Goal: Task Accomplishment & Management: Manage account settings

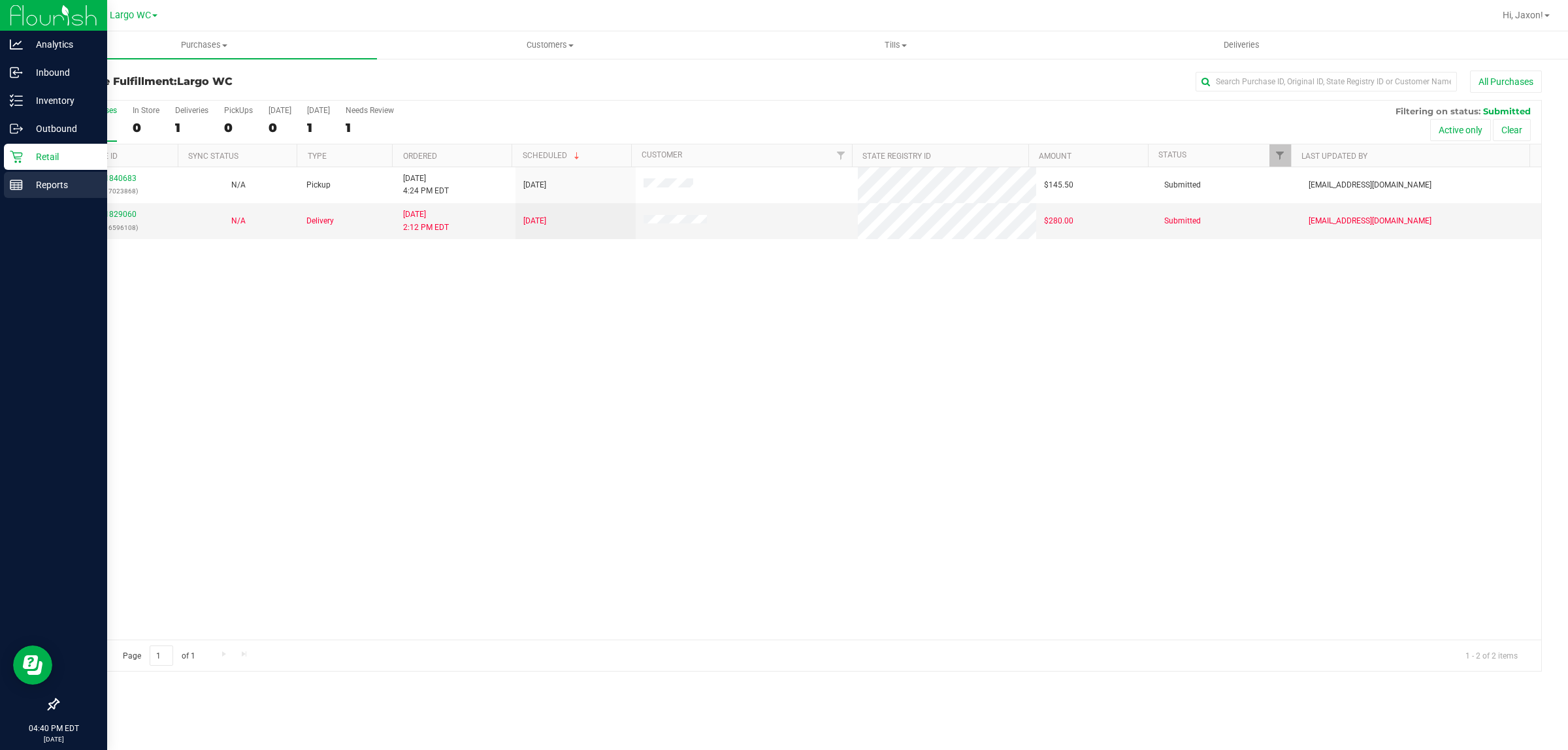
click at [30, 192] on p "Reports" at bounding box center [62, 185] width 78 height 16
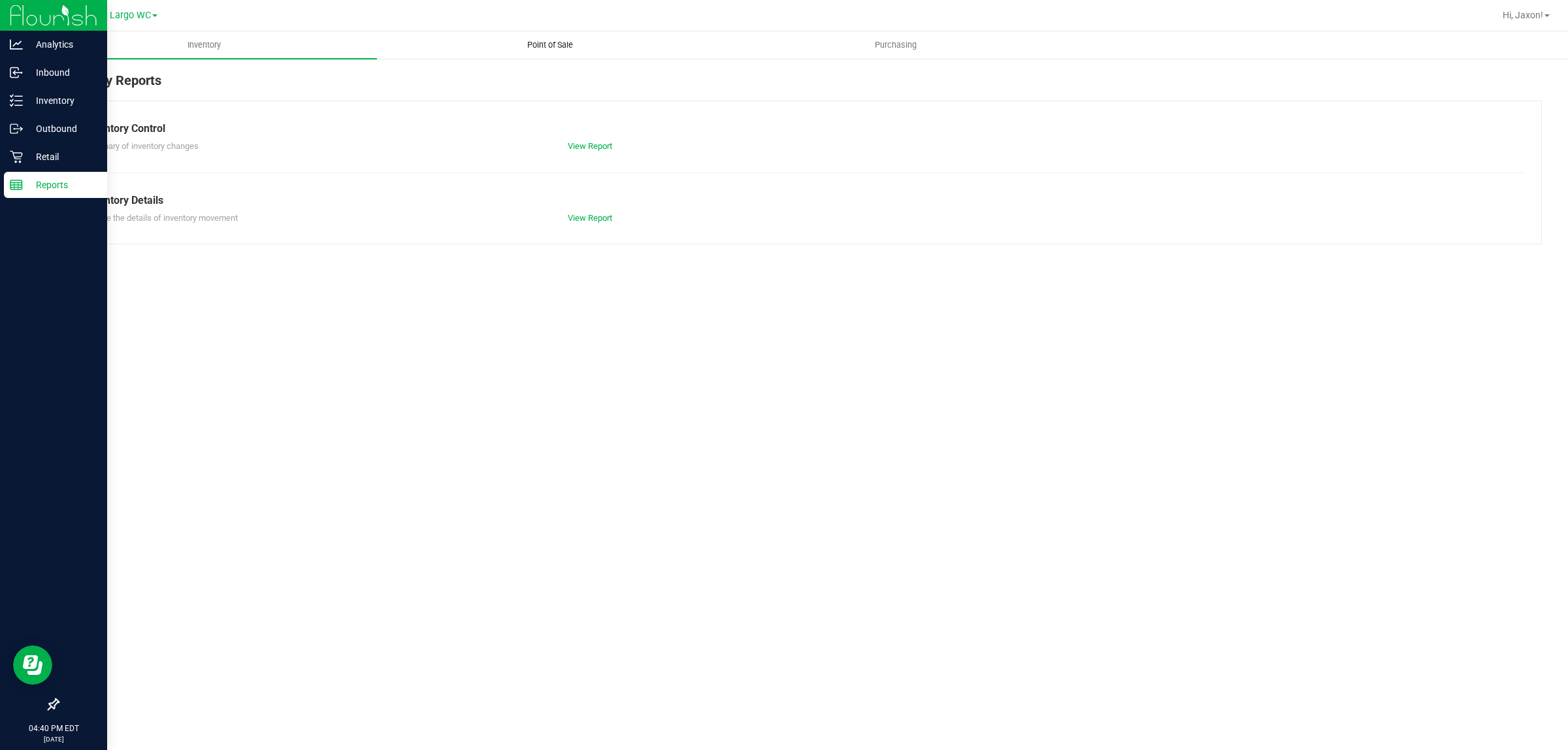
click at [540, 34] on uib-tab-heading "Point of Sale" at bounding box center [550, 45] width 344 height 26
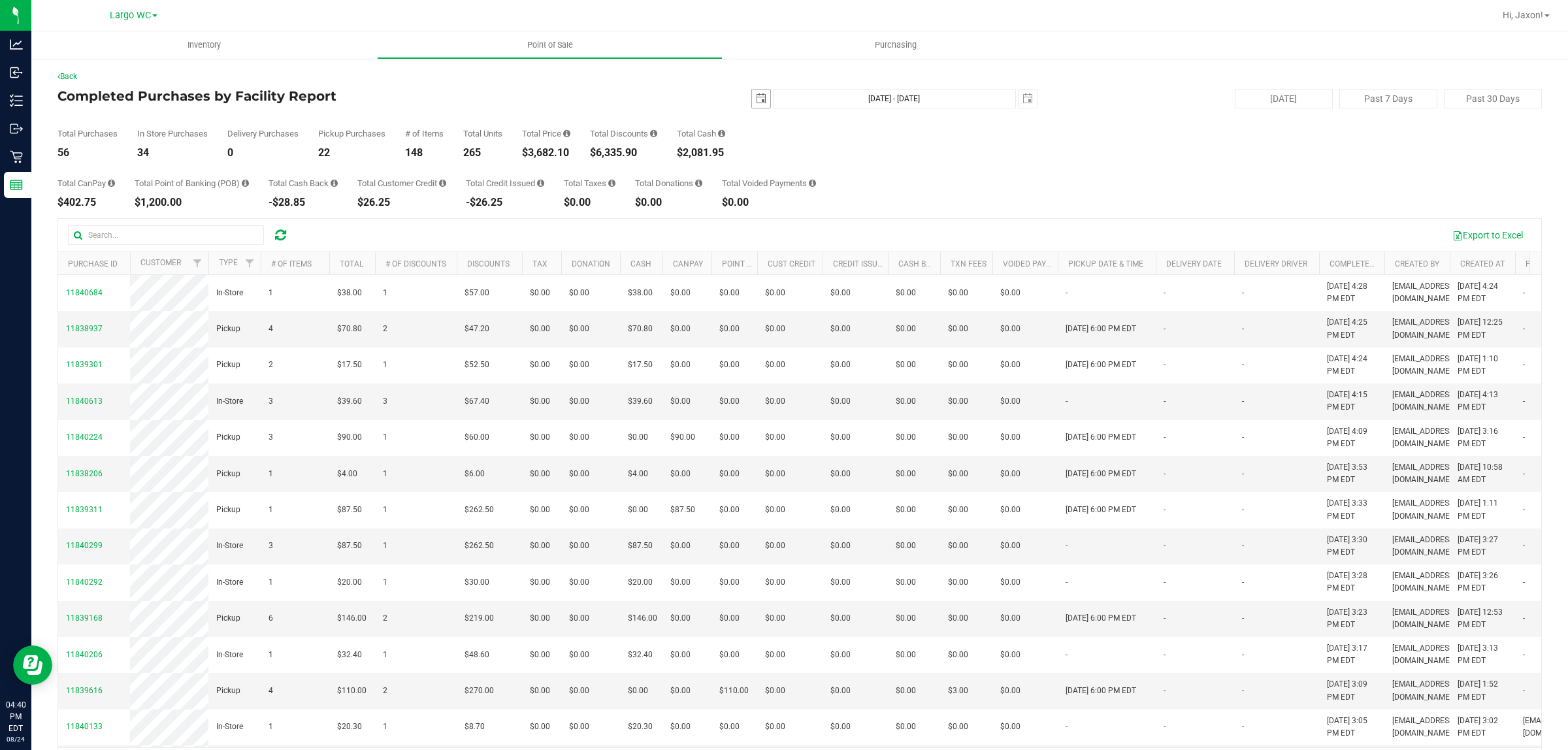
click at [756, 95] on span "select" at bounding box center [760, 98] width 10 height 10
click at [853, 174] on link "1" at bounding box center [851, 170] width 19 height 20
type input "2025-08-01"
type input "Aug 1, 2025 - Aug 24, 2025"
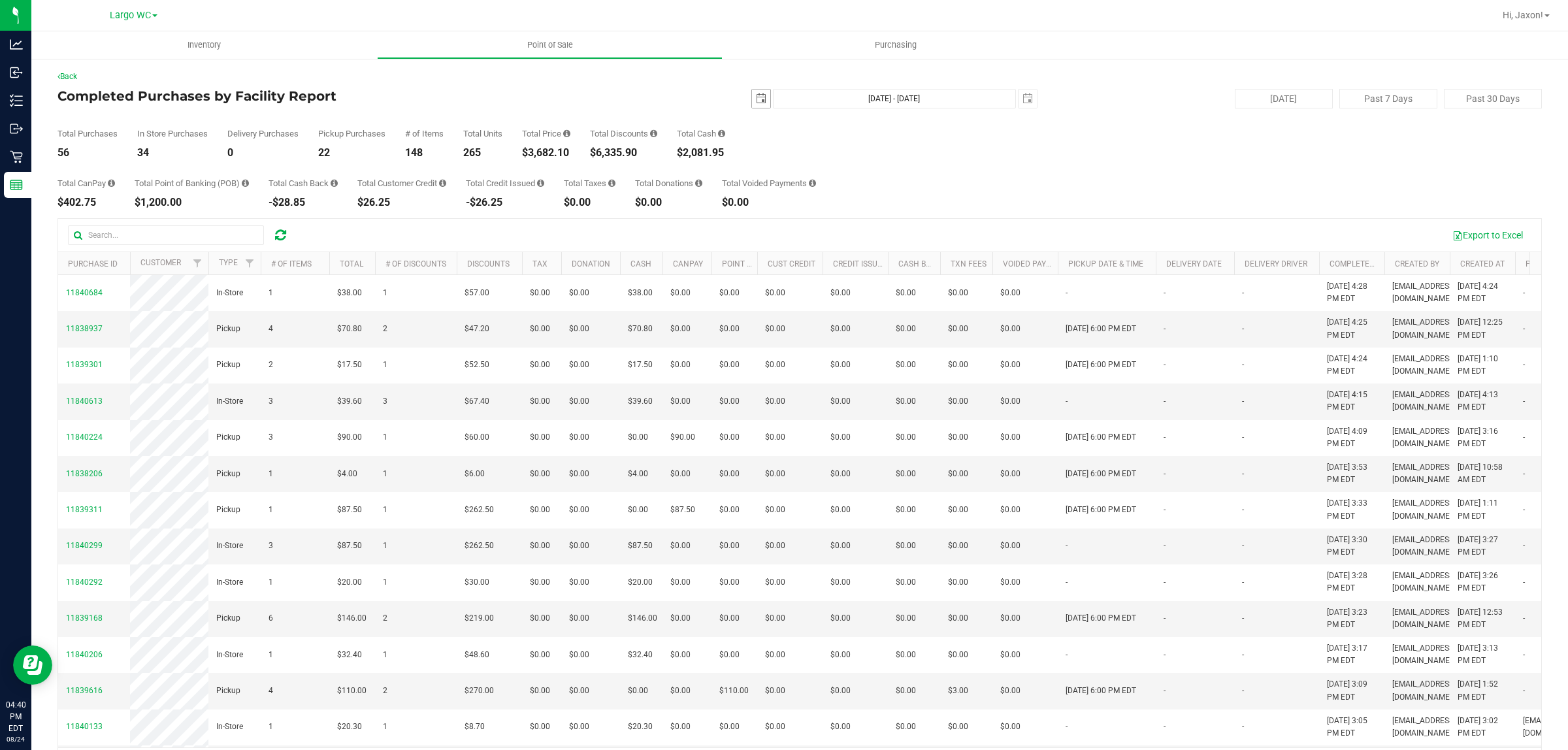
click at [756, 101] on span "select" at bounding box center [760, 98] width 10 height 10
click at [775, 232] on link "18" at bounding box center [774, 231] width 19 height 20
type input "2025-08-18"
type input "Aug 18, 2025 - Aug 24, 2025"
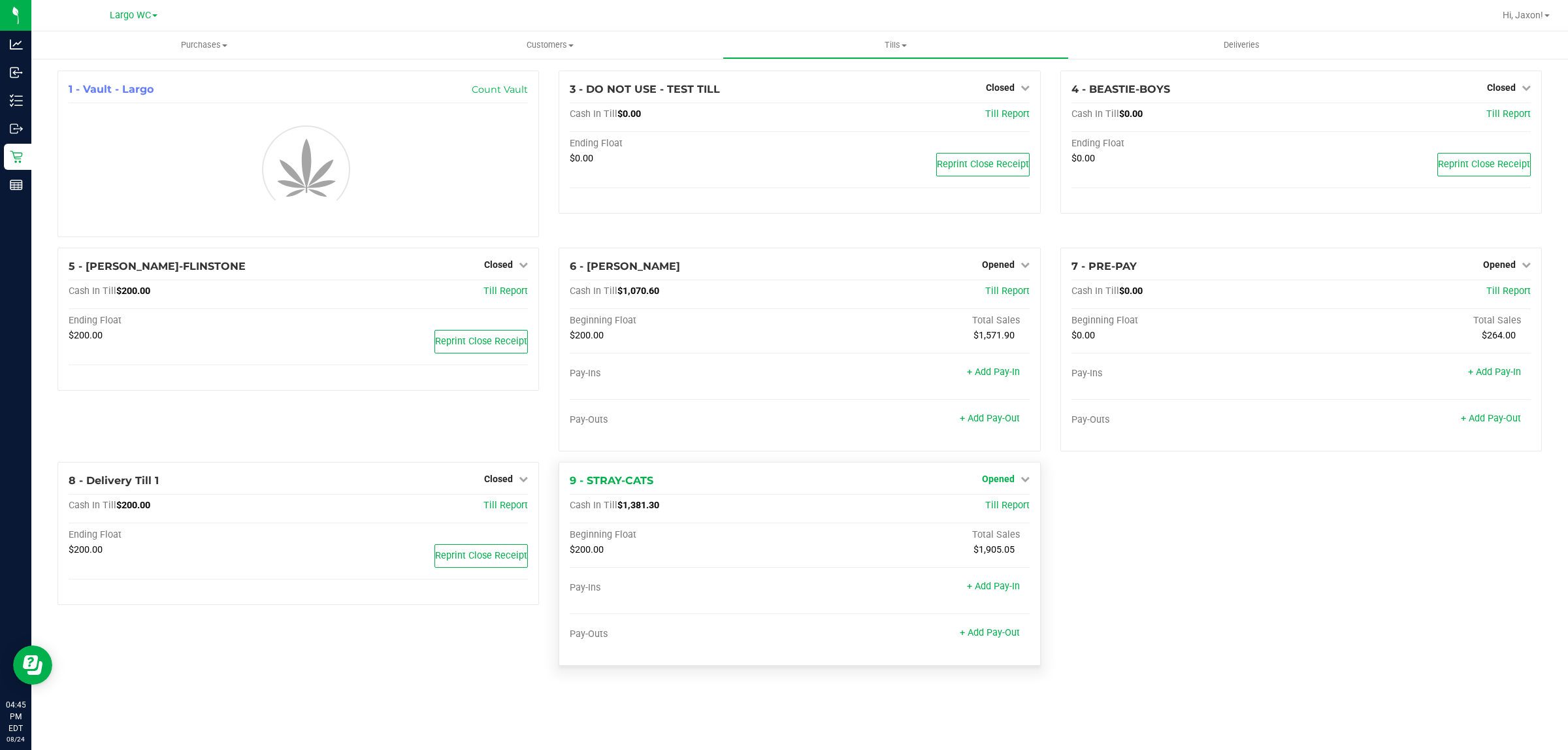
click at [1010, 483] on span "Opened" at bounding box center [998, 478] width 33 height 10
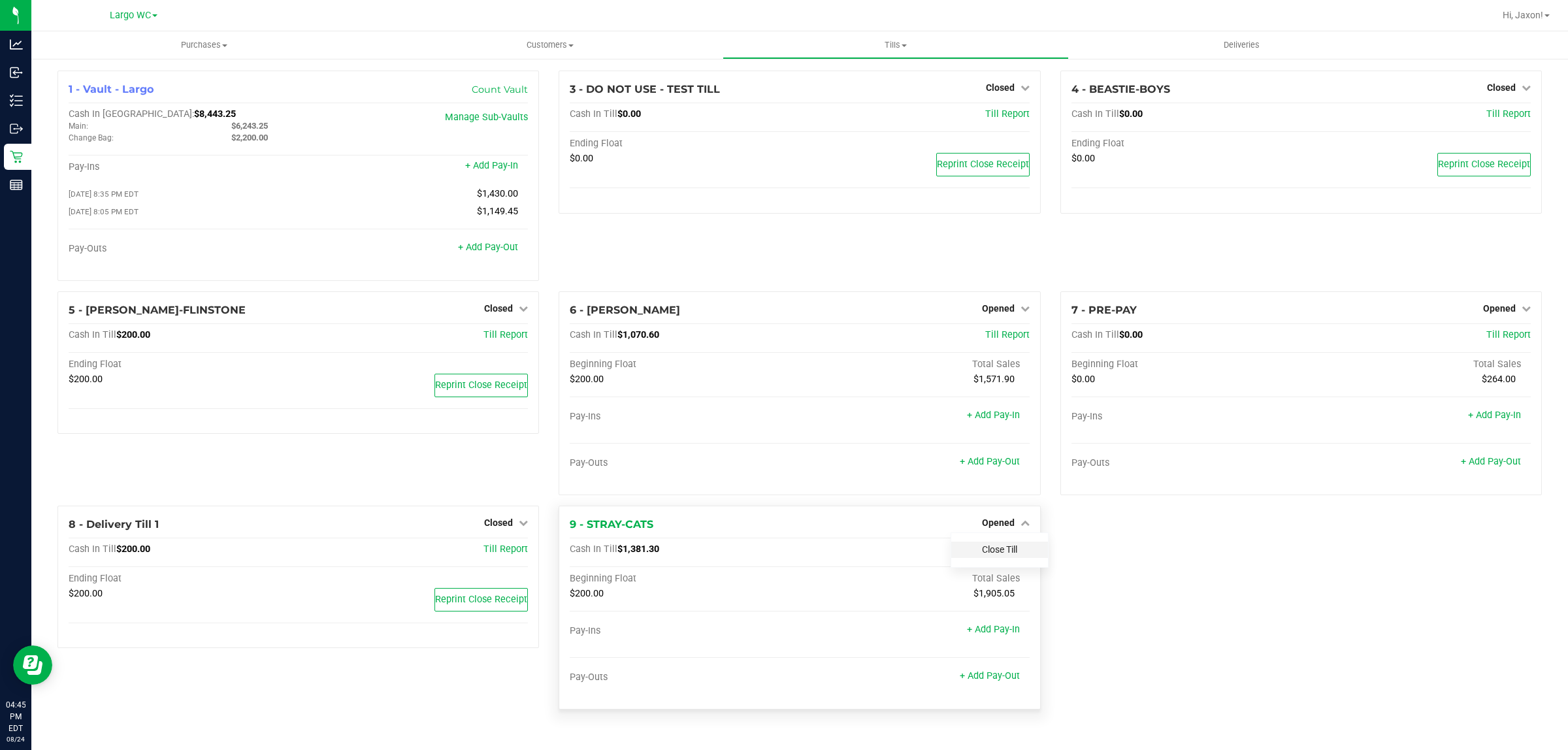
click at [1005, 553] on link "Close Till" at bounding box center [999, 549] width 35 height 10
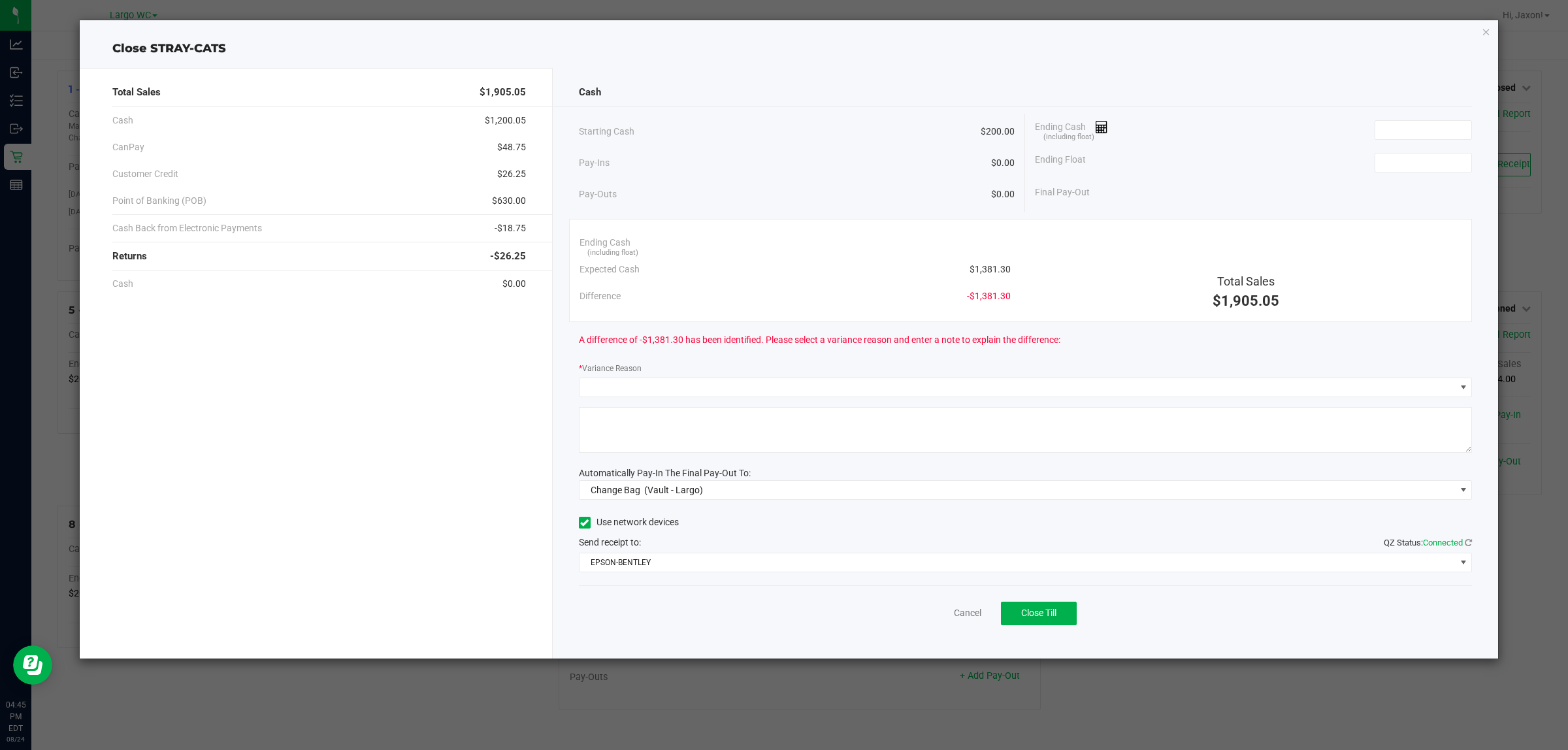
click at [1393, 181] on div "Final Pay-Out" at bounding box center [1253, 192] width 437 height 27
click at [1391, 174] on div "Ending Float" at bounding box center [1253, 162] width 437 height 33
type input "$200.00"
click at [1399, 136] on input at bounding box center [1423, 129] width 96 height 18
click at [1394, 136] on input at bounding box center [1423, 129] width 96 height 18
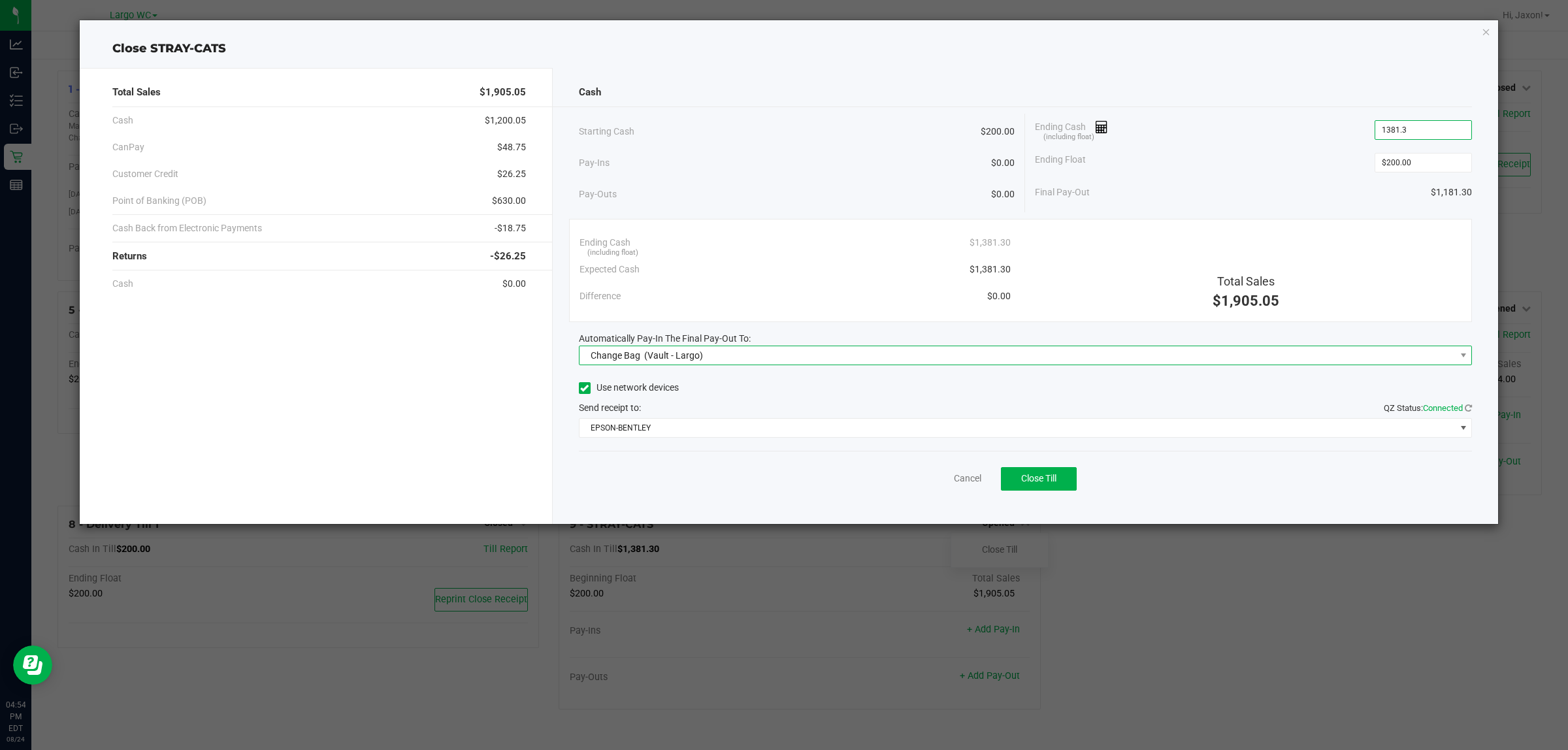
click at [1164, 347] on span "Change Bag (Vault - Largo)" at bounding box center [1018, 355] width 876 height 18
type input "$1,381.30"
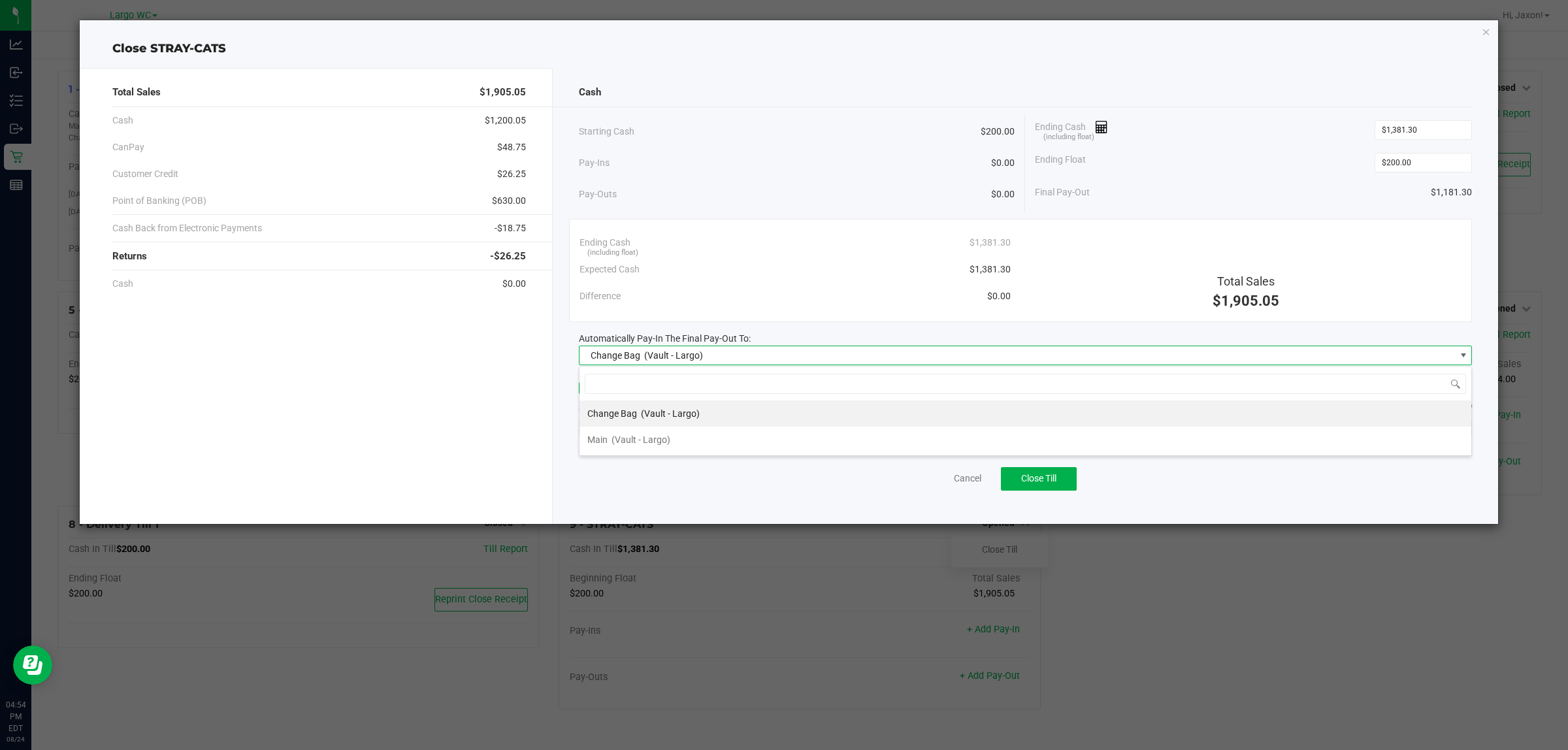
scroll to position [20, 893]
click at [647, 440] on span "(Vault - Largo)" at bounding box center [641, 439] width 59 height 10
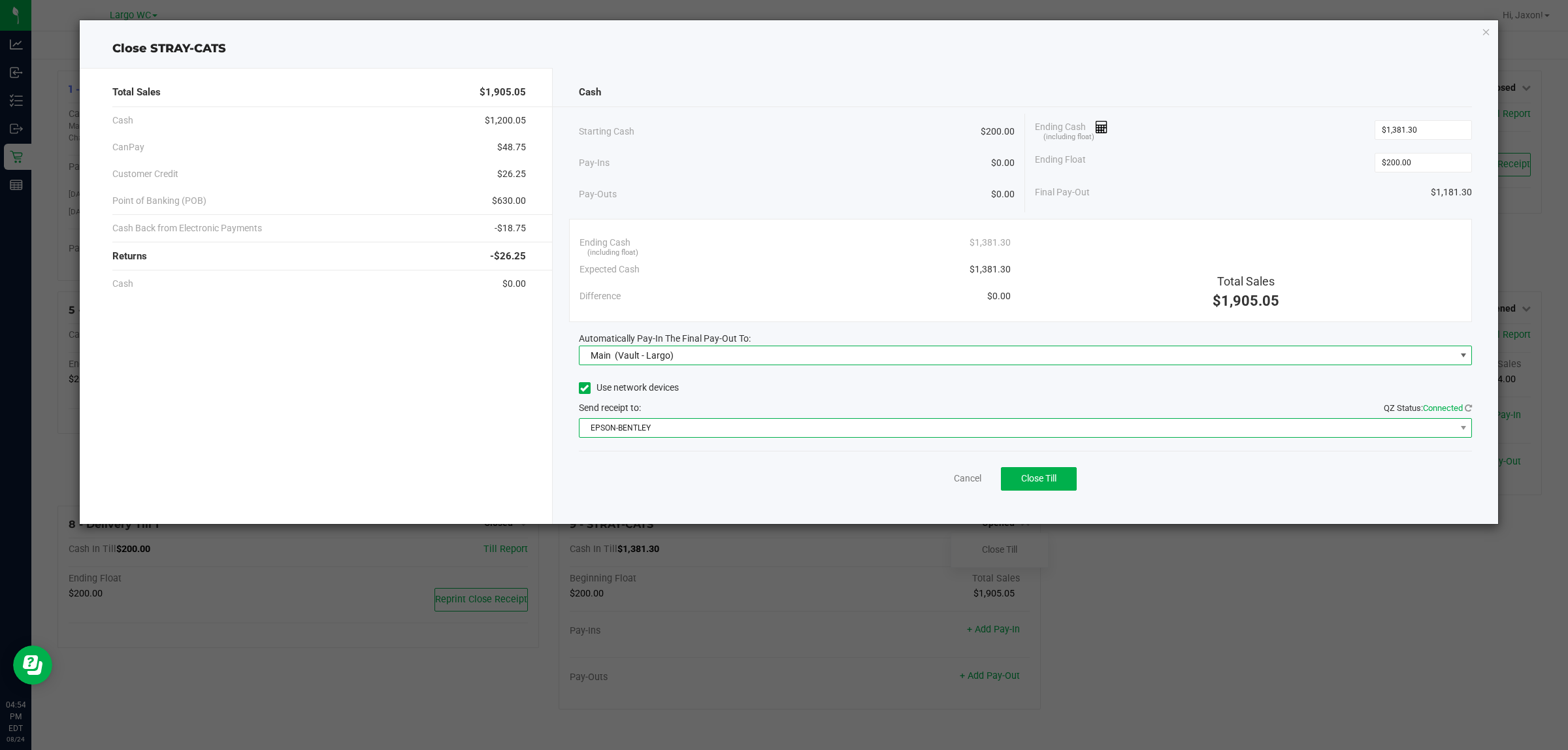
click at [711, 425] on span "EPSON-BENTLEY" at bounding box center [1018, 427] width 876 height 18
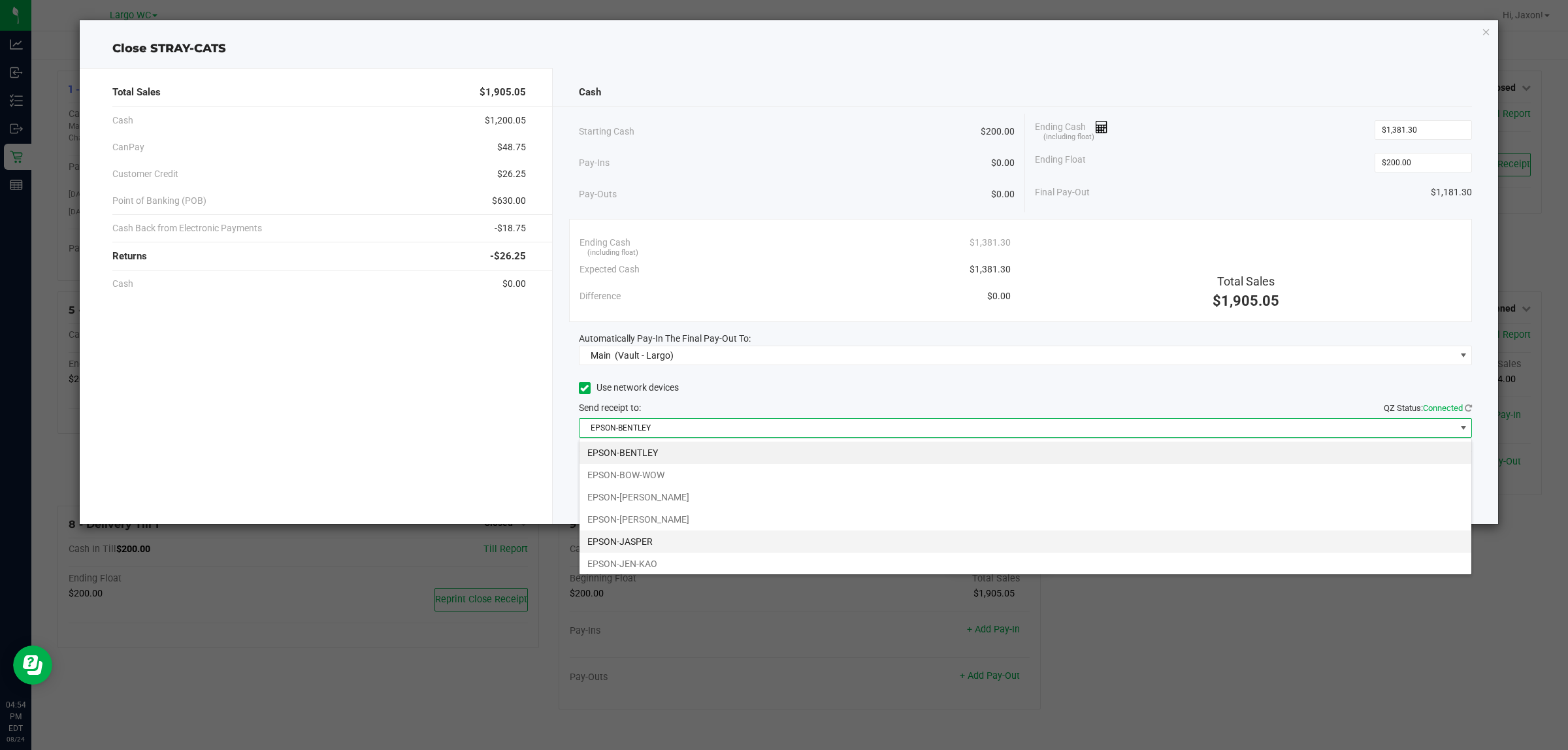
click at [686, 544] on li "EPSON-JASPER" at bounding box center [1026, 542] width 892 height 22
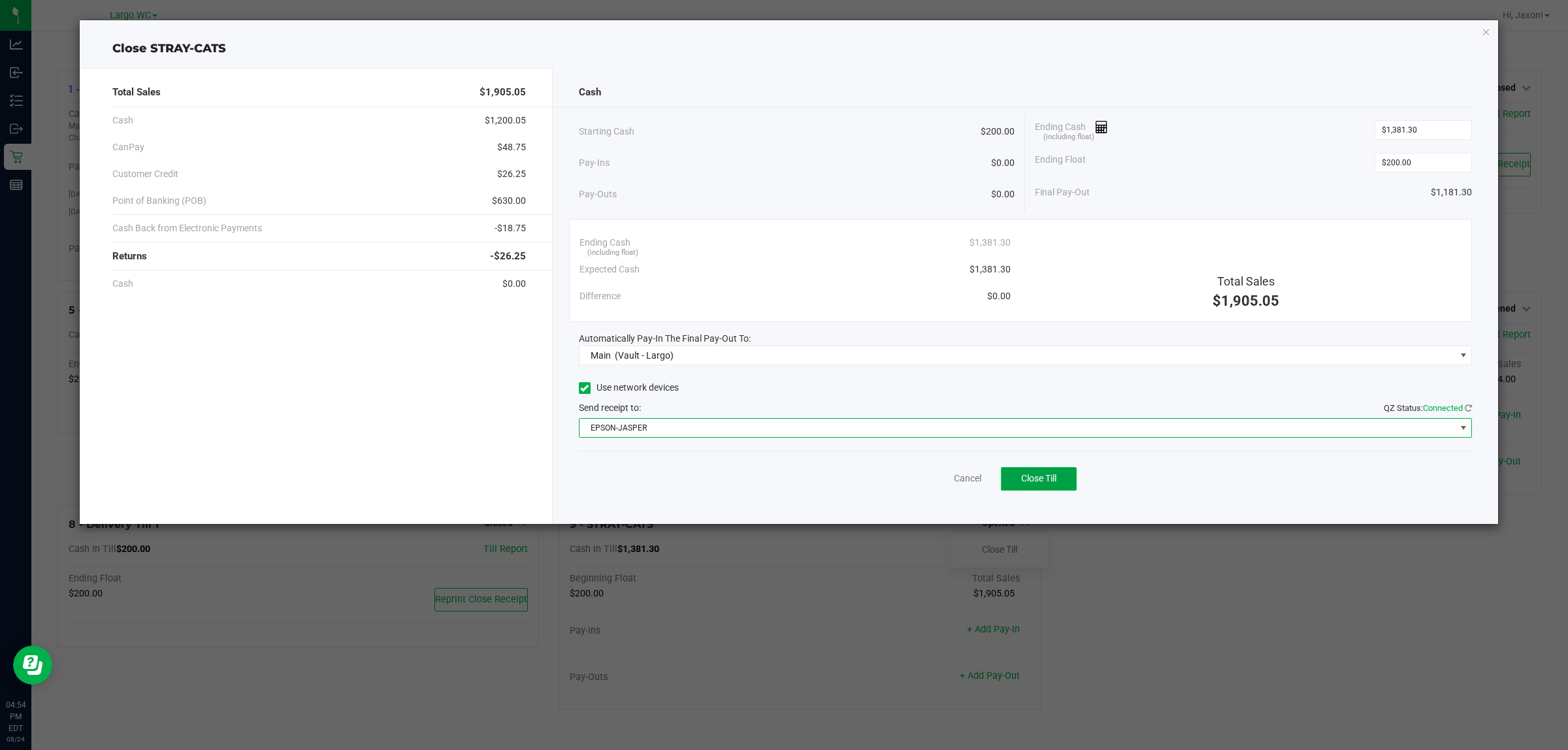
click at [1046, 479] on span "Close Till" at bounding box center [1039, 478] width 35 height 10
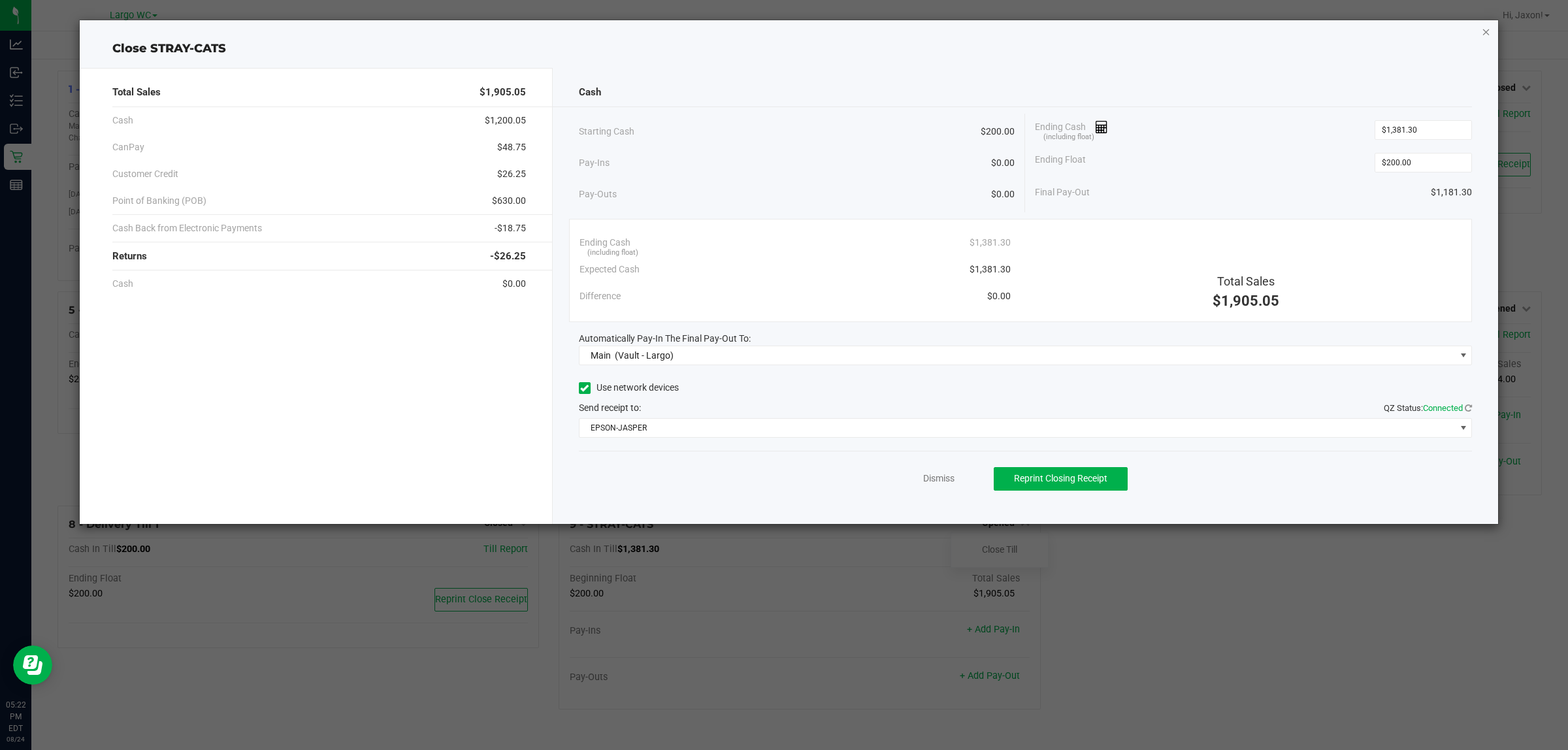
click at [1485, 36] on icon "button" at bounding box center [1486, 31] width 9 height 16
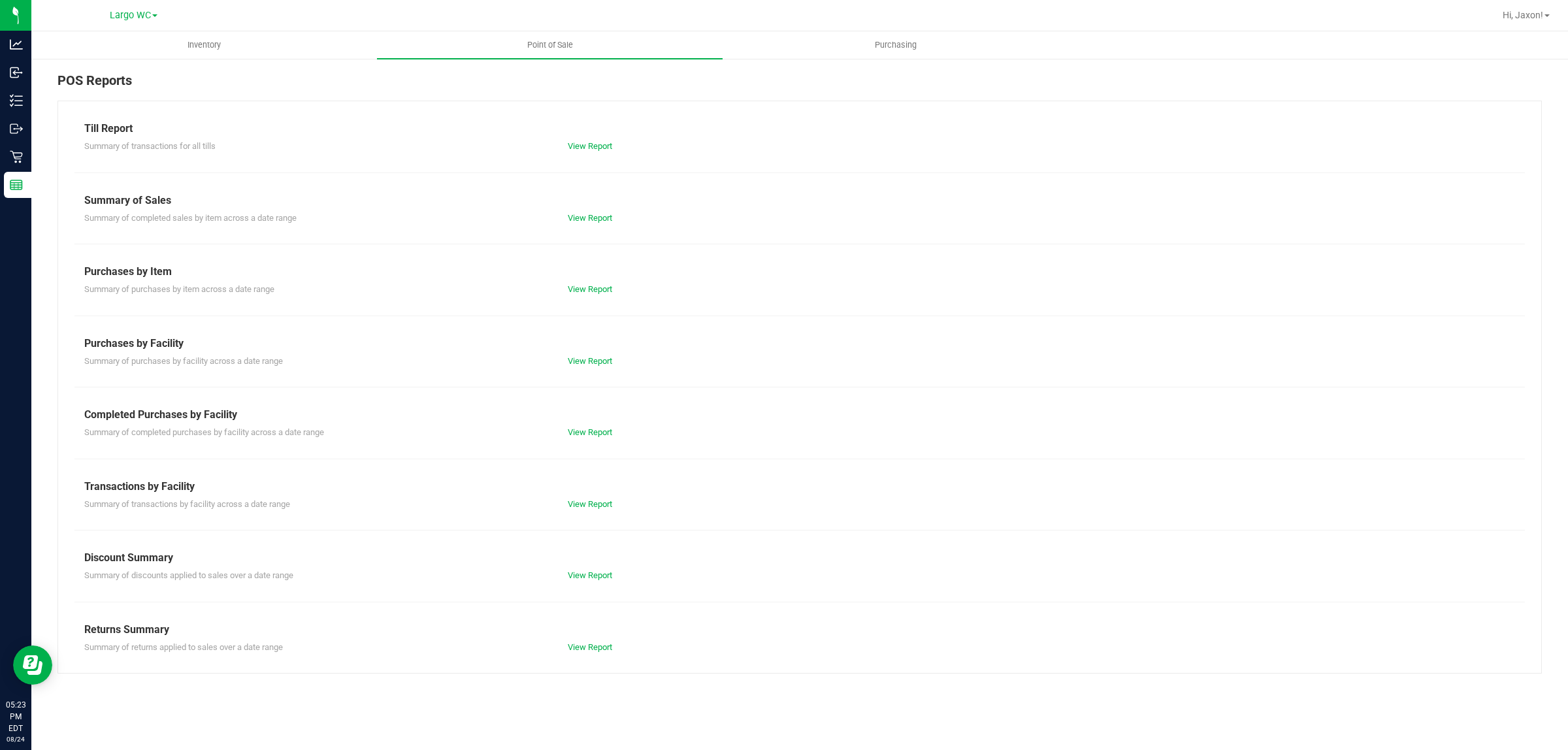
click at [939, 458] on div at bounding box center [800, 458] width 1451 height 1
click at [595, 138] on div "Summary of transactions for all tills View Report" at bounding box center [800, 145] width 1451 height 16
click at [586, 149] on link "View Report" at bounding box center [590, 146] width 45 height 10
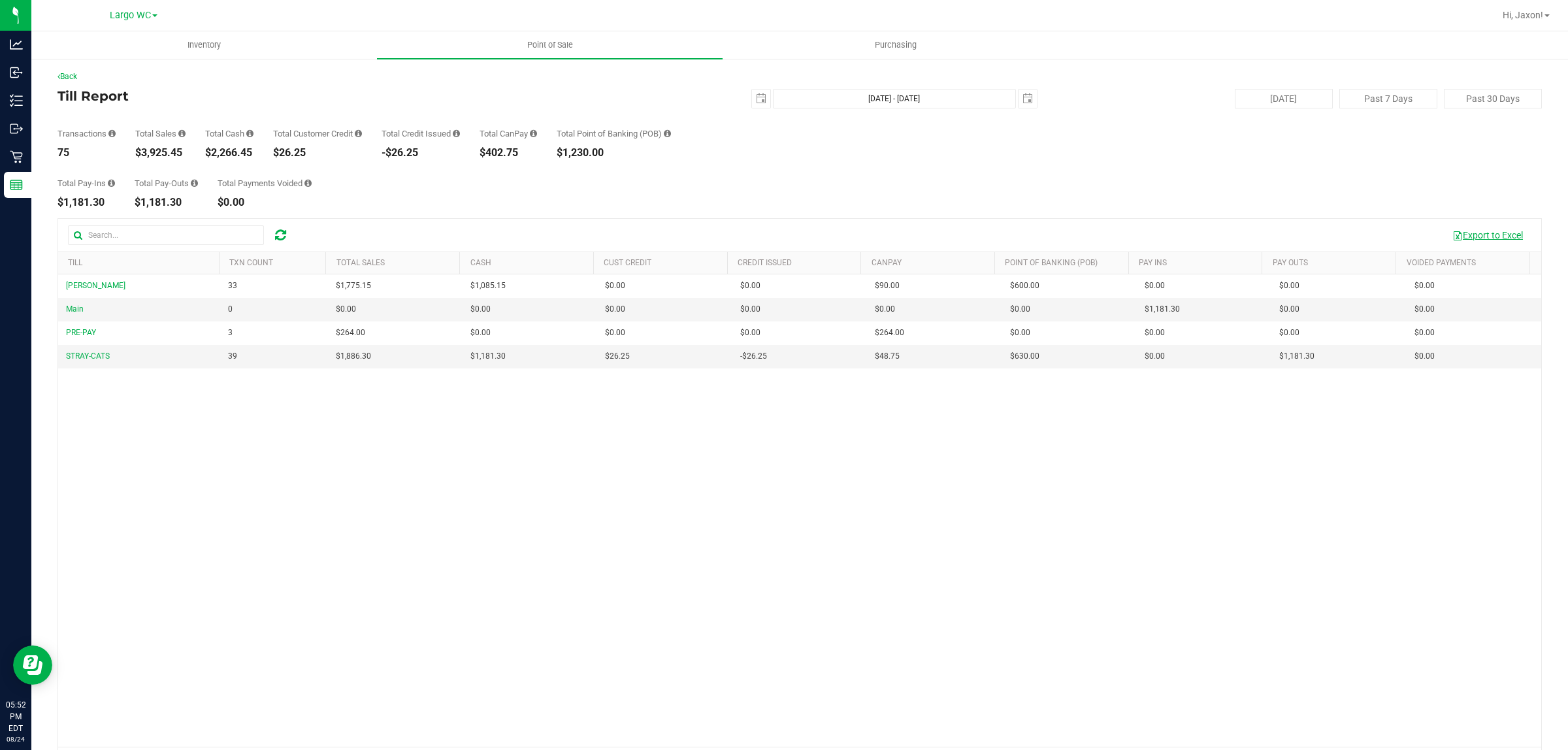
click at [1477, 234] on button "Export to Excel" at bounding box center [1488, 236] width 88 height 22
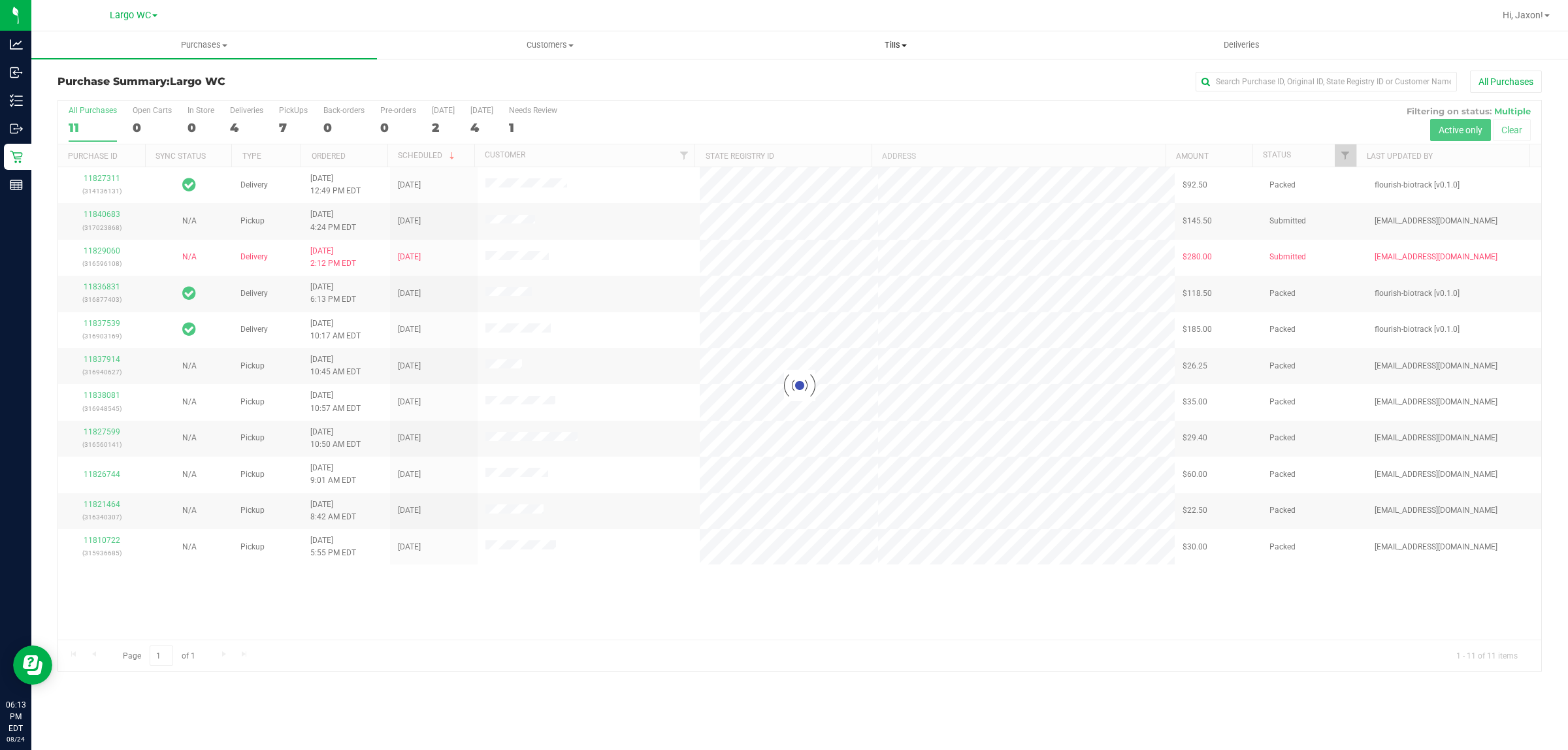
click at [899, 41] on span "Tills" at bounding box center [895, 45] width 344 height 12
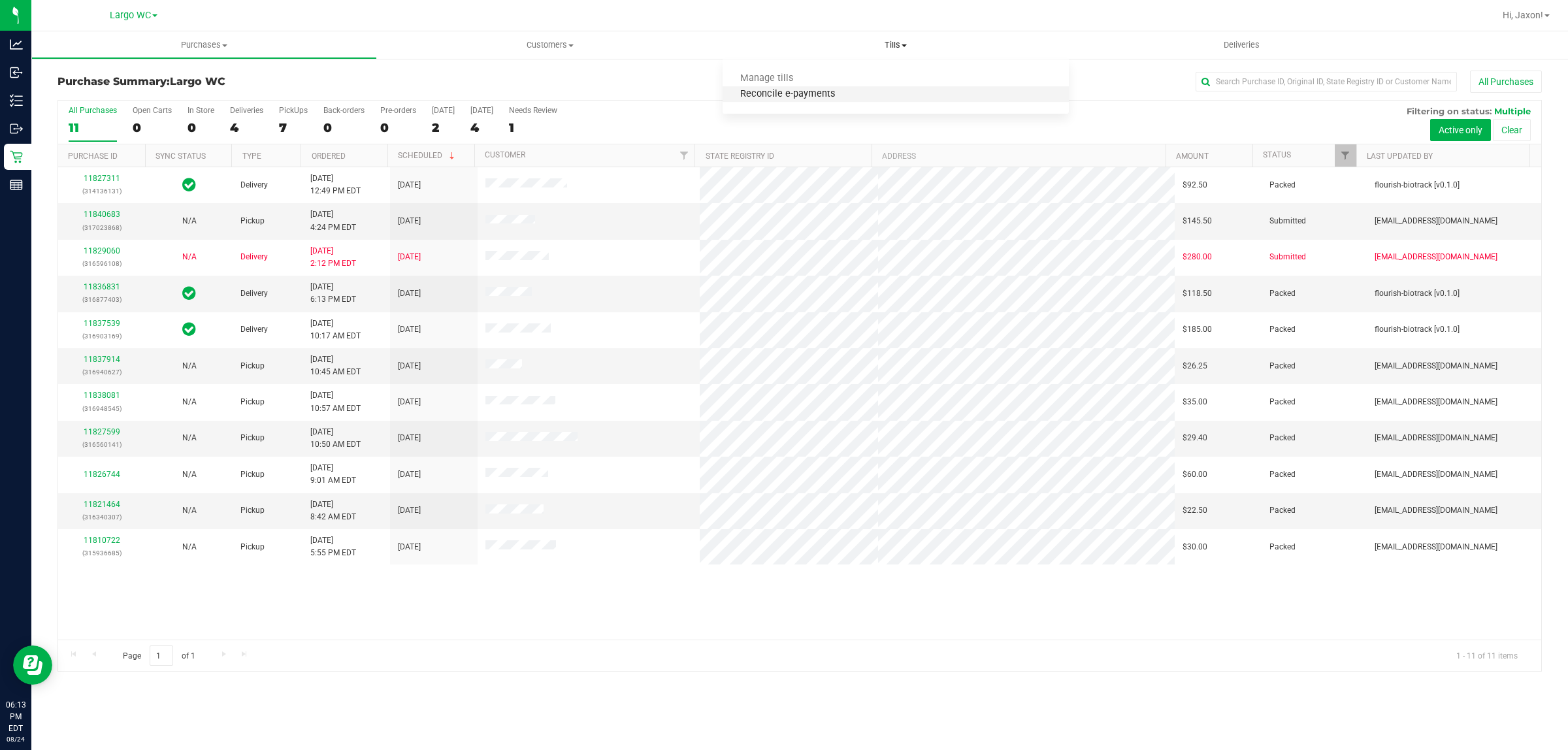
click at [798, 92] on span "Reconcile e-payments" at bounding box center [788, 94] width 130 height 11
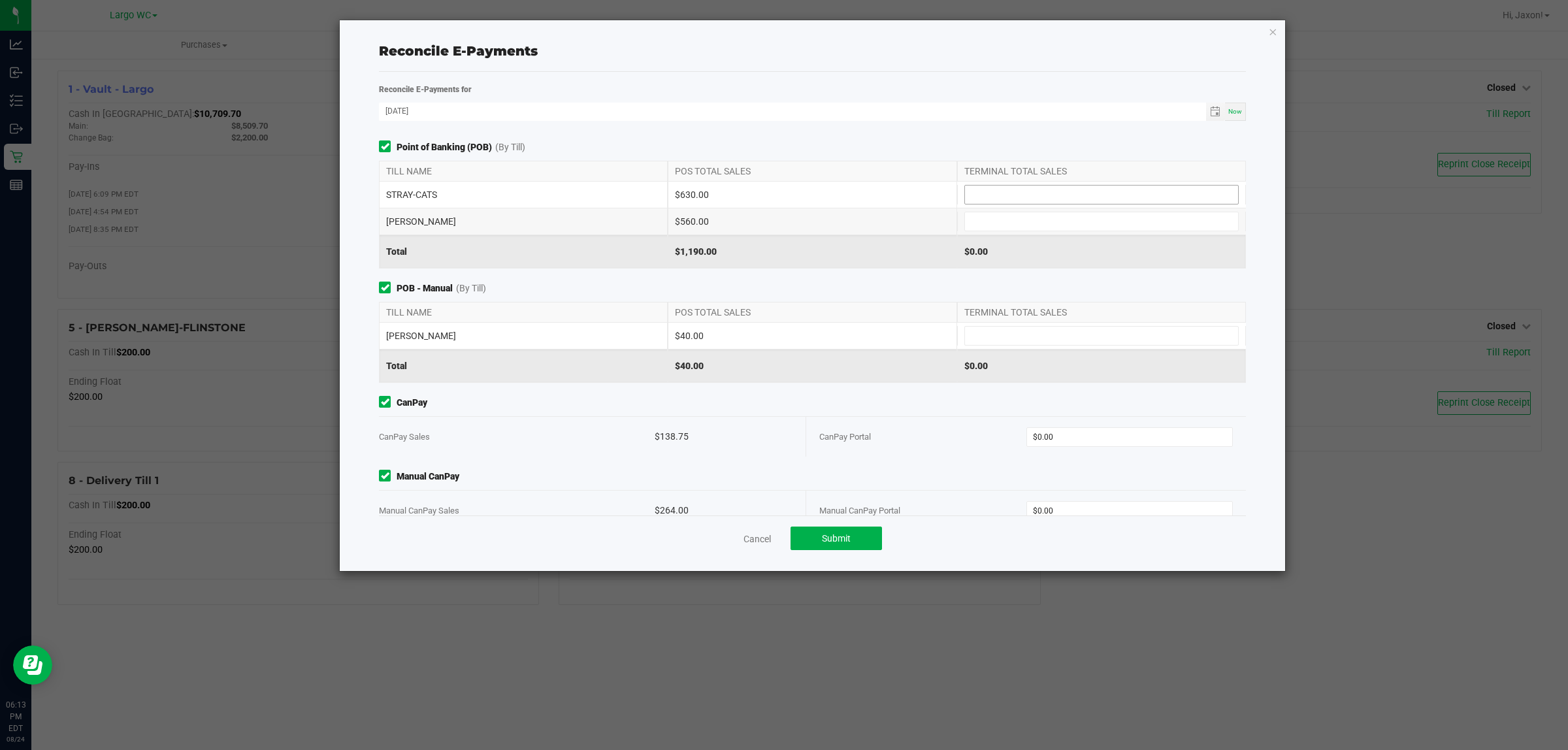
click at [1059, 193] on input at bounding box center [1102, 194] width 273 height 18
type input "$630.00"
click at [1004, 217] on input at bounding box center [1102, 221] width 273 height 18
type input "$560.00"
click at [1007, 343] on input at bounding box center [1102, 335] width 273 height 18
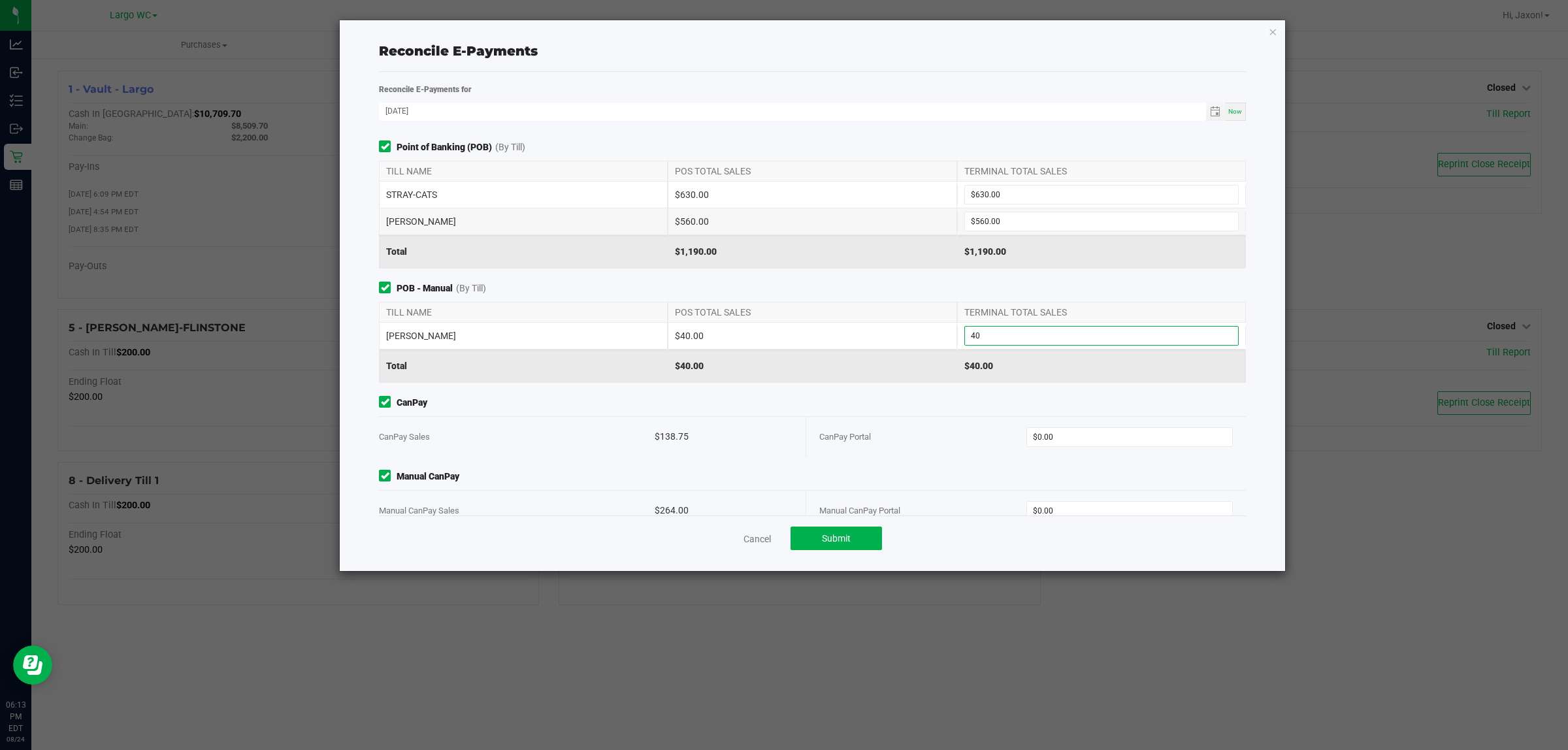
type input "$40.00"
click at [871, 279] on div "Point of Banking (POB) (By Till) TILL NAME POS TOTAL SALES TERMINAL TOTAL SALES…" at bounding box center [812, 328] width 887 height 375
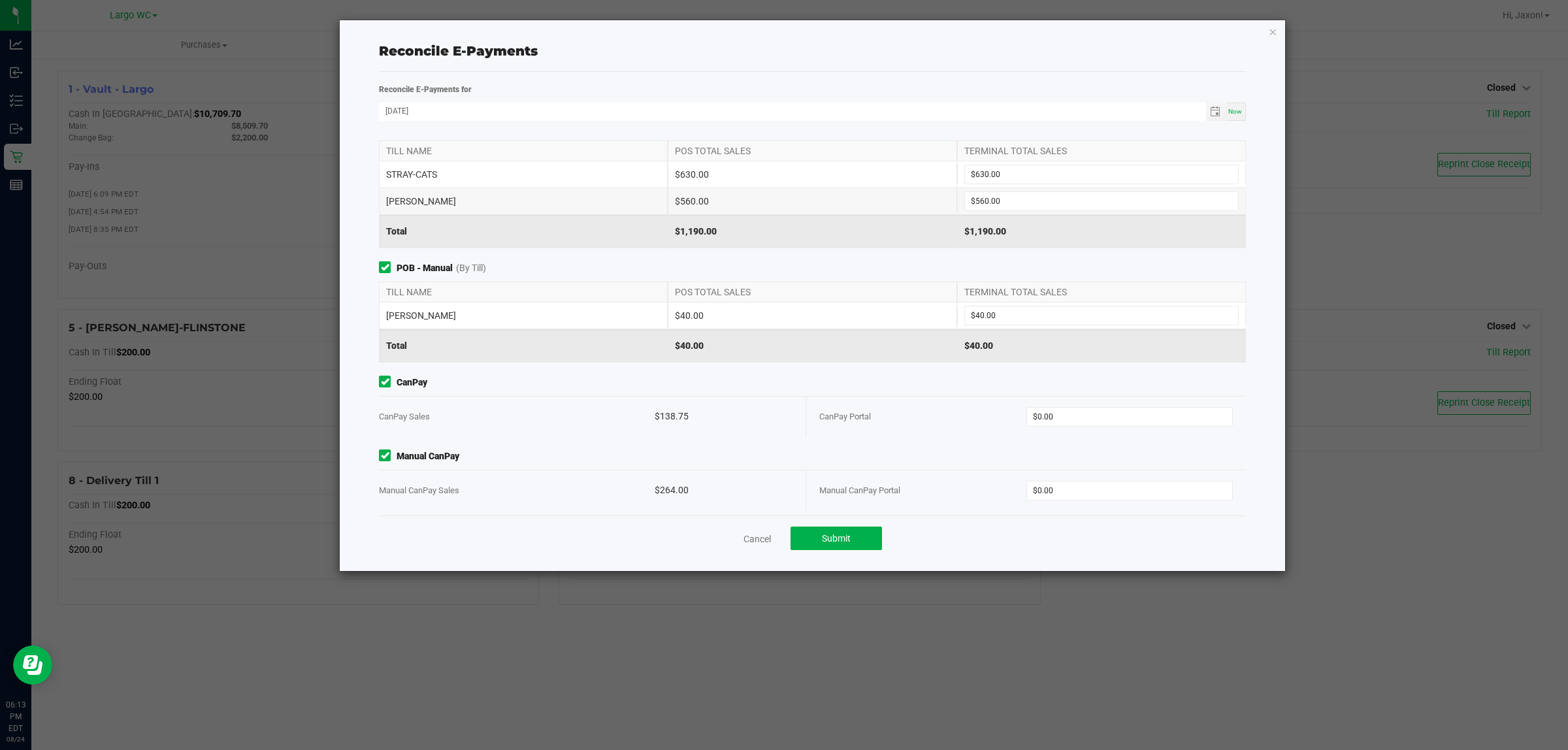
scroll to position [30, 0]
click at [1049, 403] on input "0" at bounding box center [1130, 409] width 206 height 18
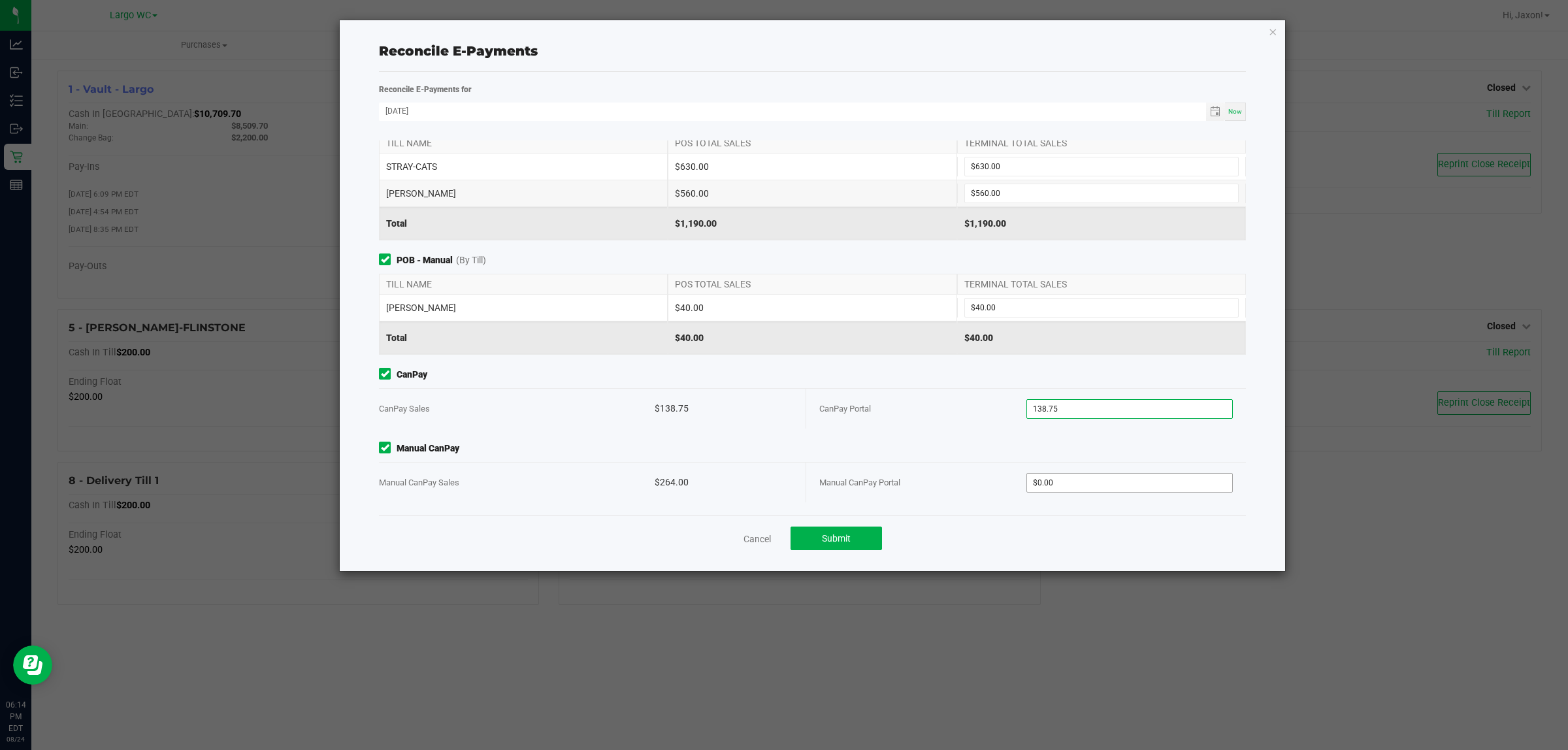
type input "$138.75"
click at [1066, 488] on input "0" at bounding box center [1130, 482] width 206 height 18
type input "$264.00"
click at [1046, 429] on div "Point of Banking (POB) (By Till) TILL NAME POS TOTAL SALES TERMINAL TOTAL SALES…" at bounding box center [812, 328] width 887 height 375
click at [851, 537] on button "Submit" at bounding box center [836, 538] width 92 height 23
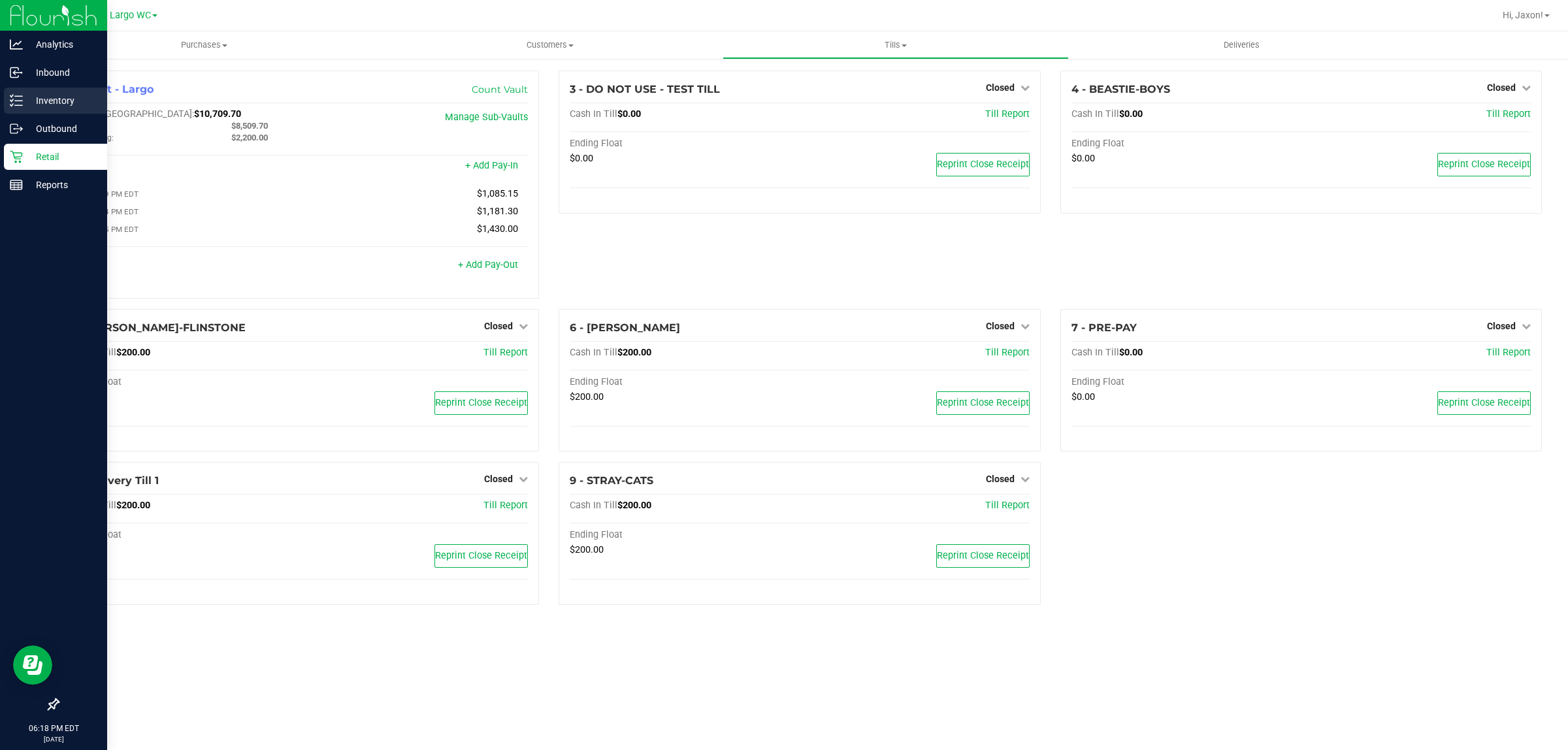
click at [26, 102] on p "Inventory" at bounding box center [62, 101] width 78 height 16
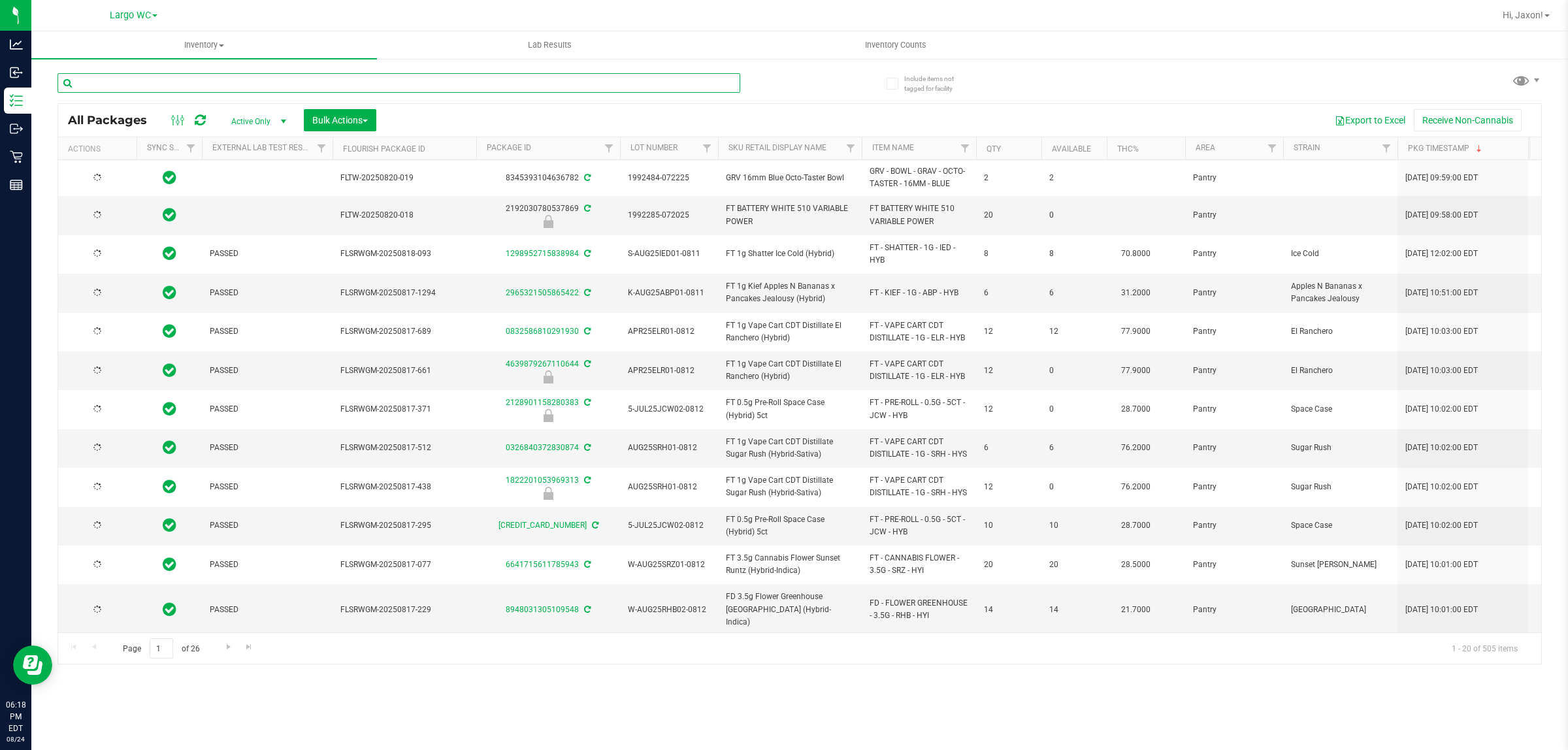
click at [162, 83] on input "text" at bounding box center [399, 83] width 683 height 20
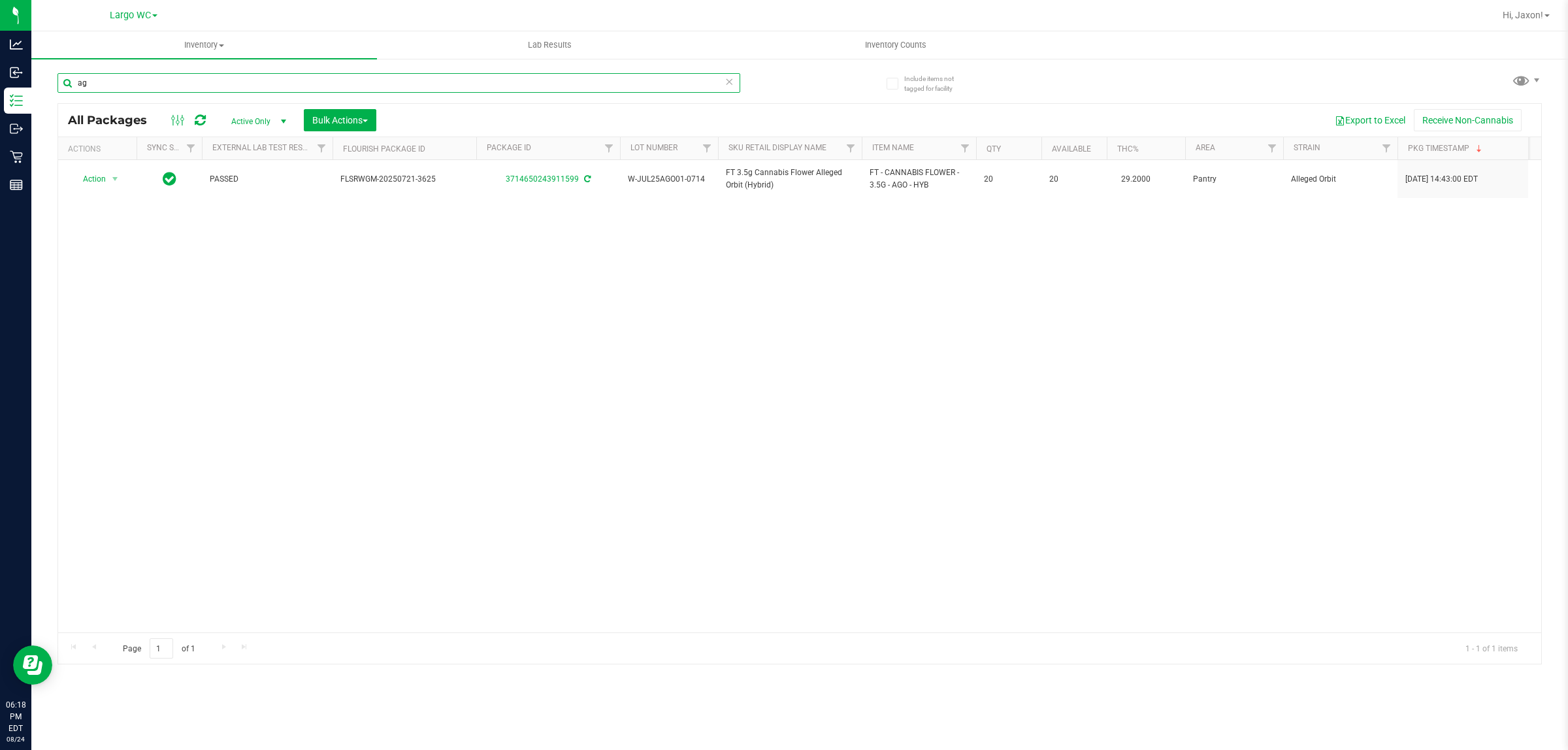
type input "a"
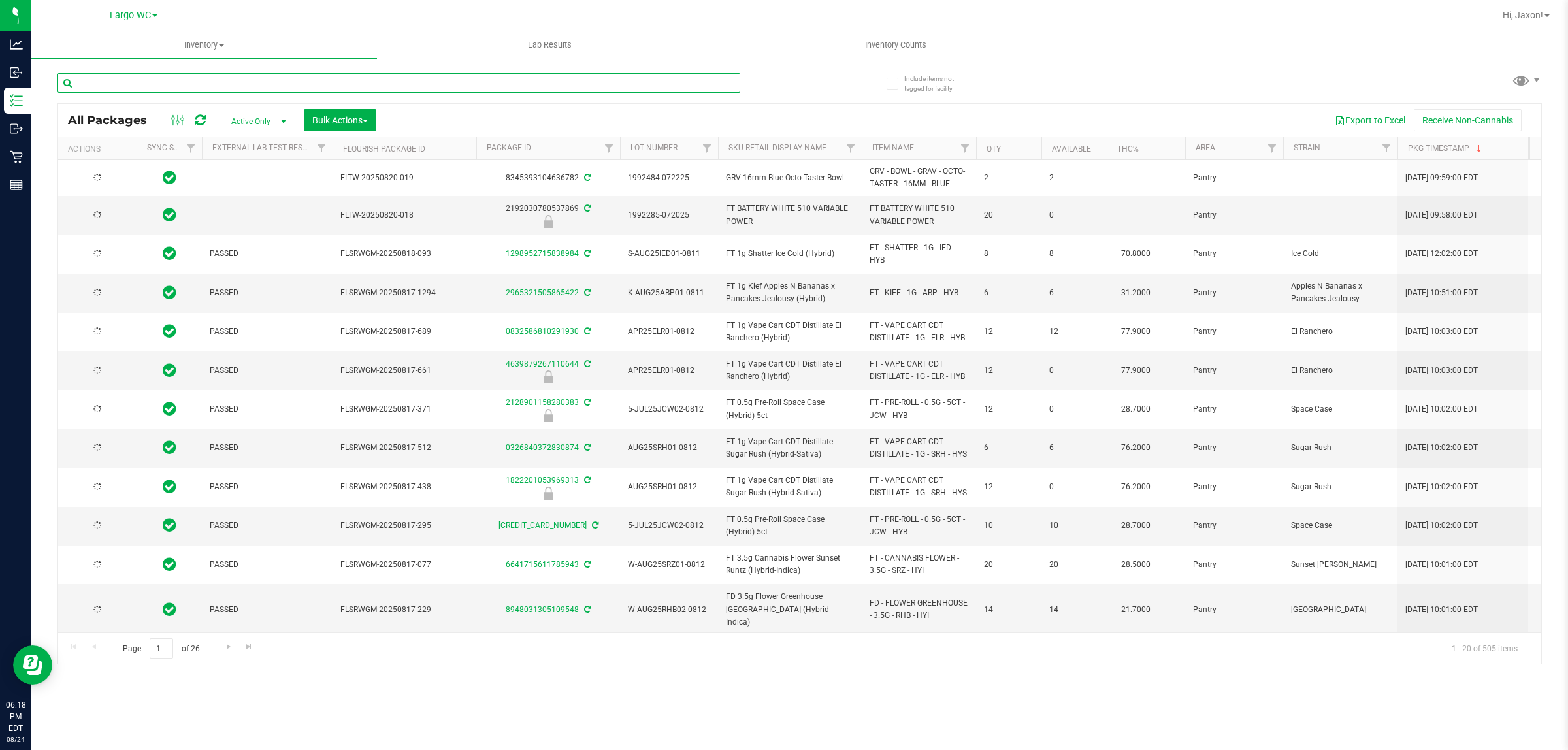
type input "g"
type input "2026-02-15"
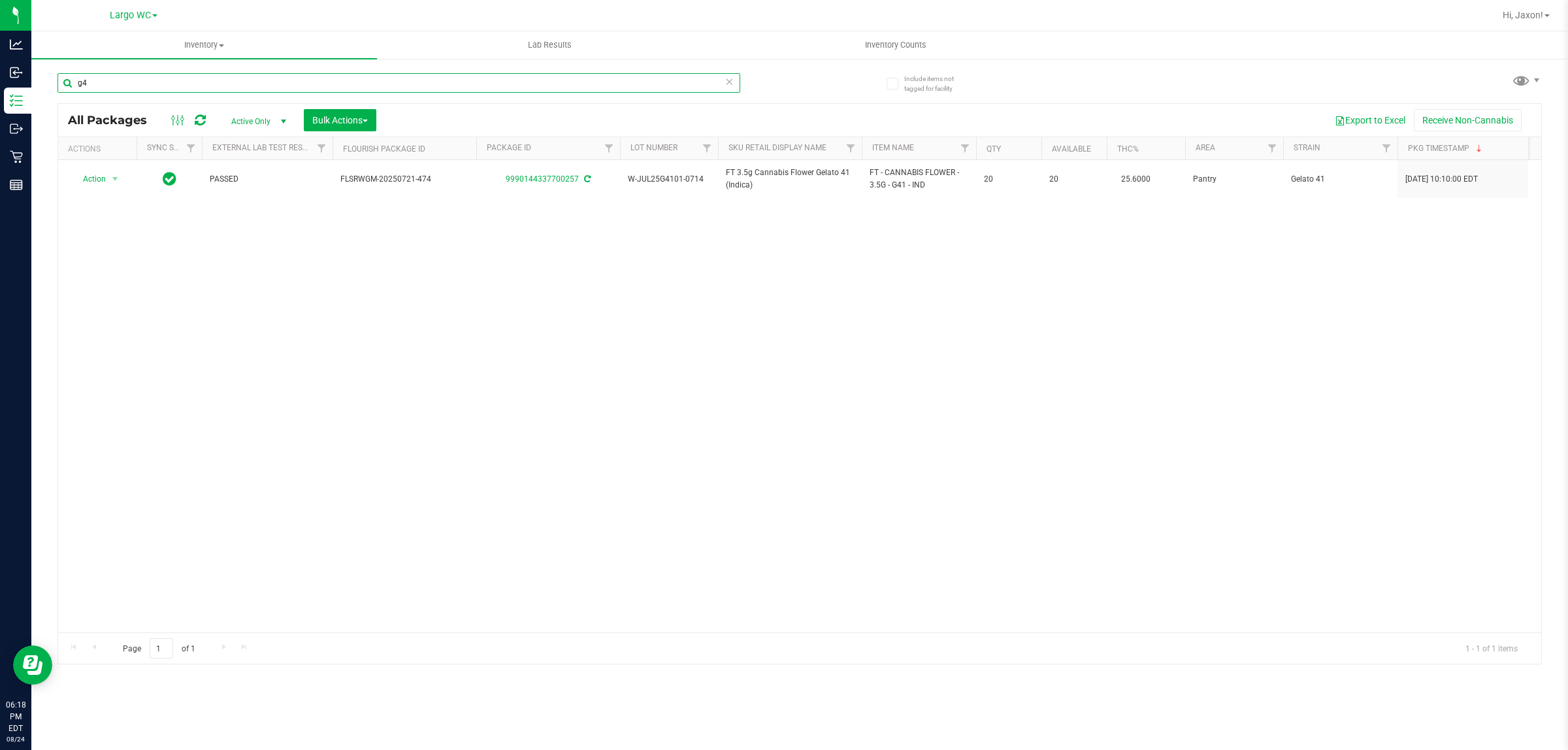
type input "g"
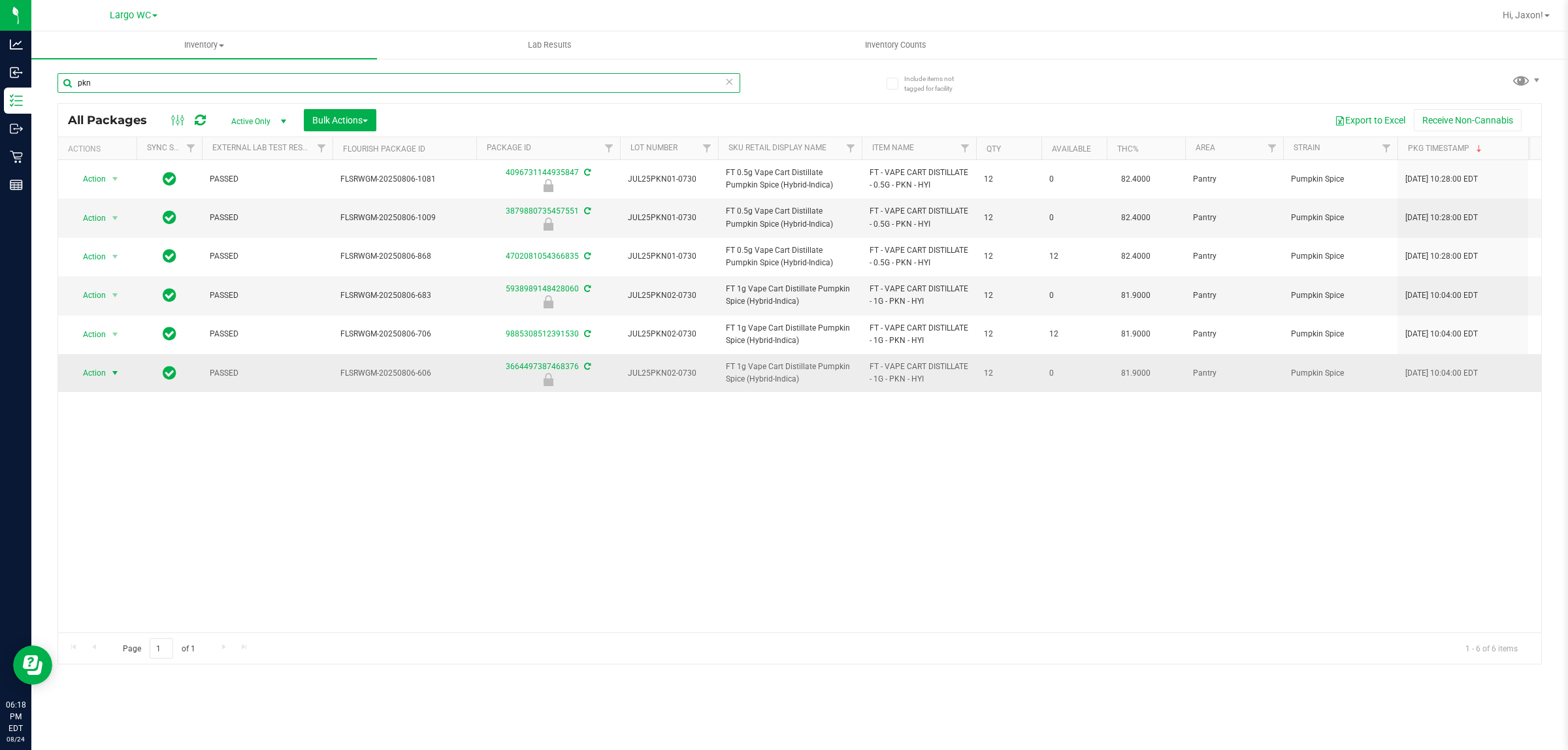
type input "pkn"
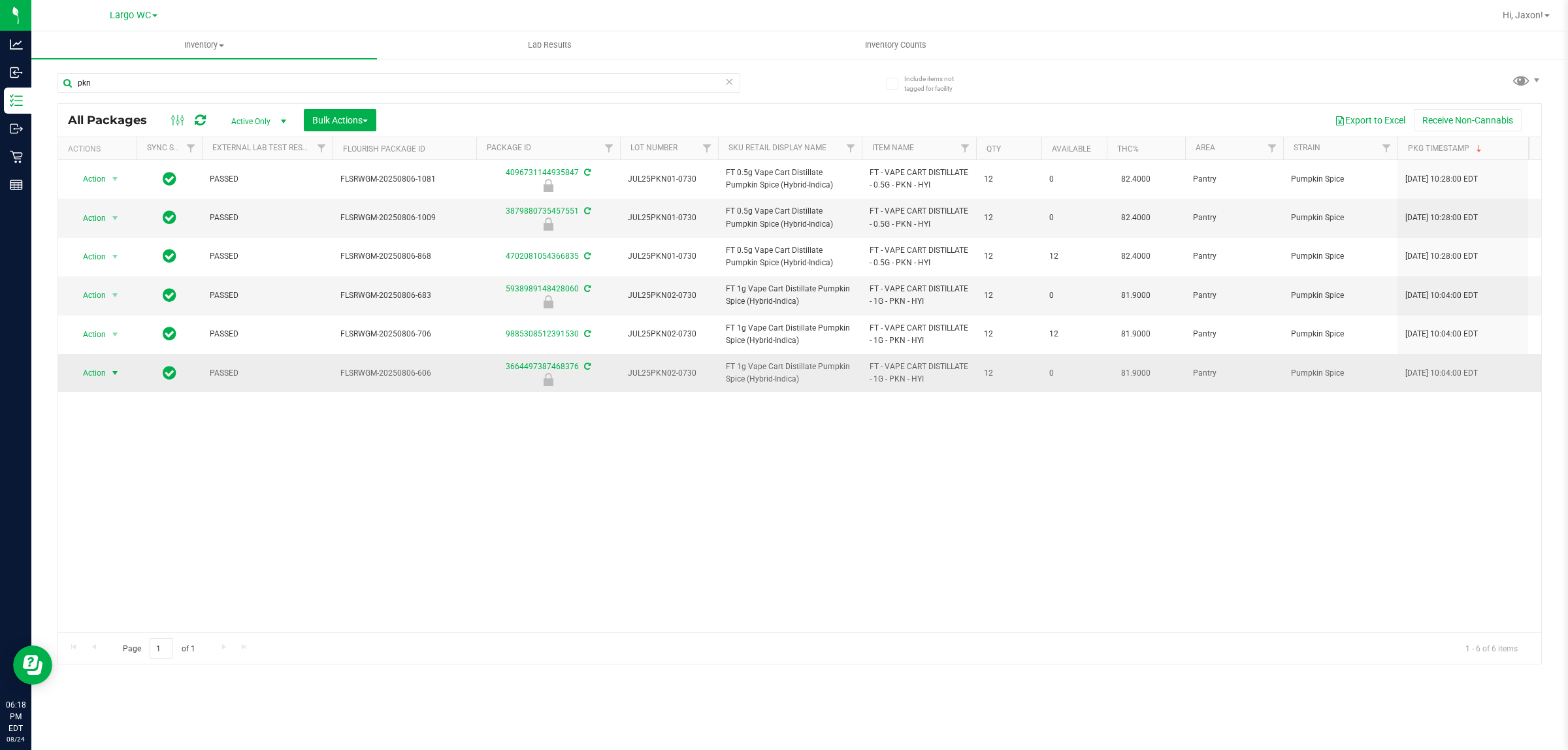
click at [113, 375] on span "select" at bounding box center [114, 373] width 10 height 10
click at [114, 520] on li "Unlock package" at bounding box center [114, 530] width 85 height 20
click at [117, 367] on span "select" at bounding box center [115, 373] width 16 height 18
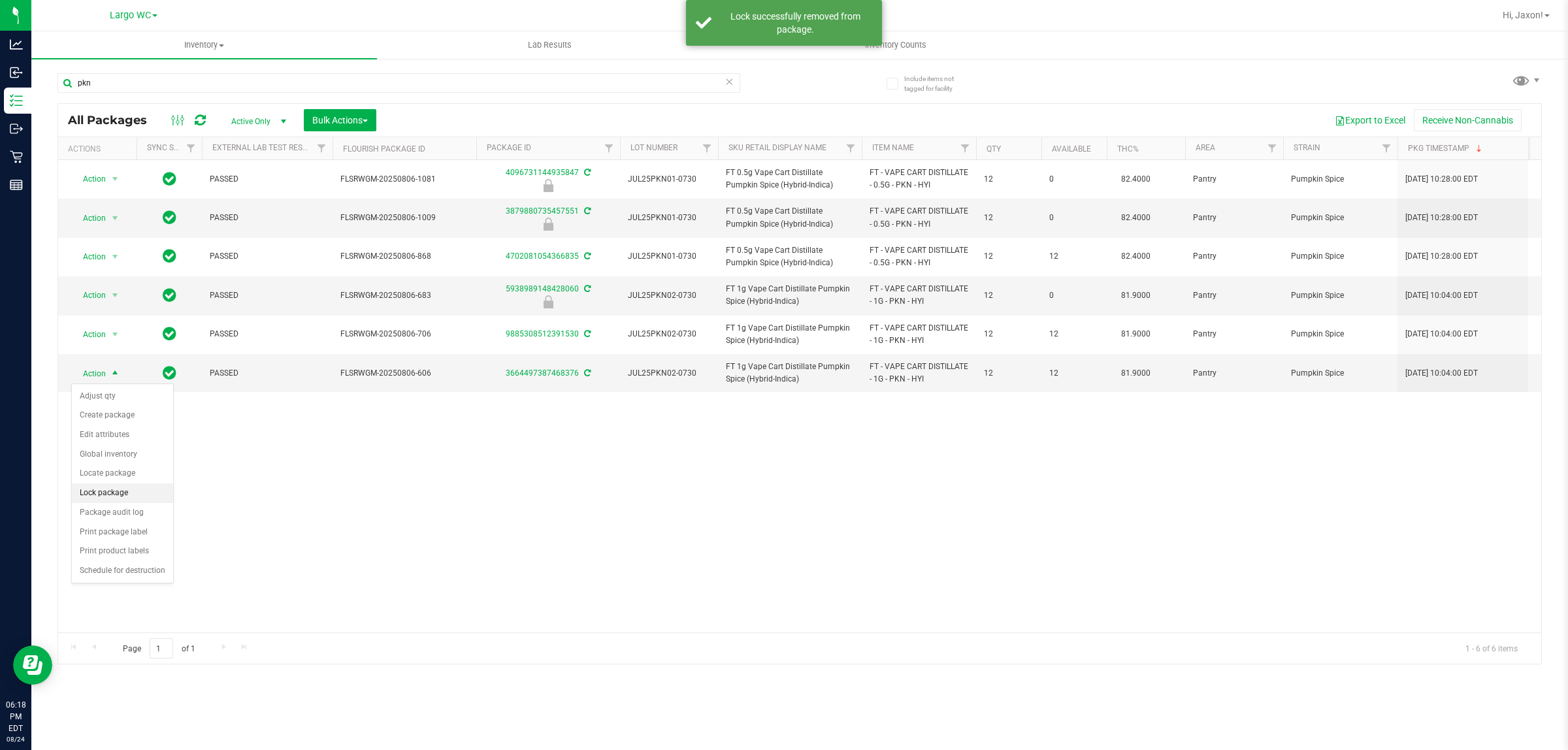
click at [115, 486] on li "Lock package" at bounding box center [122, 493] width 101 height 20
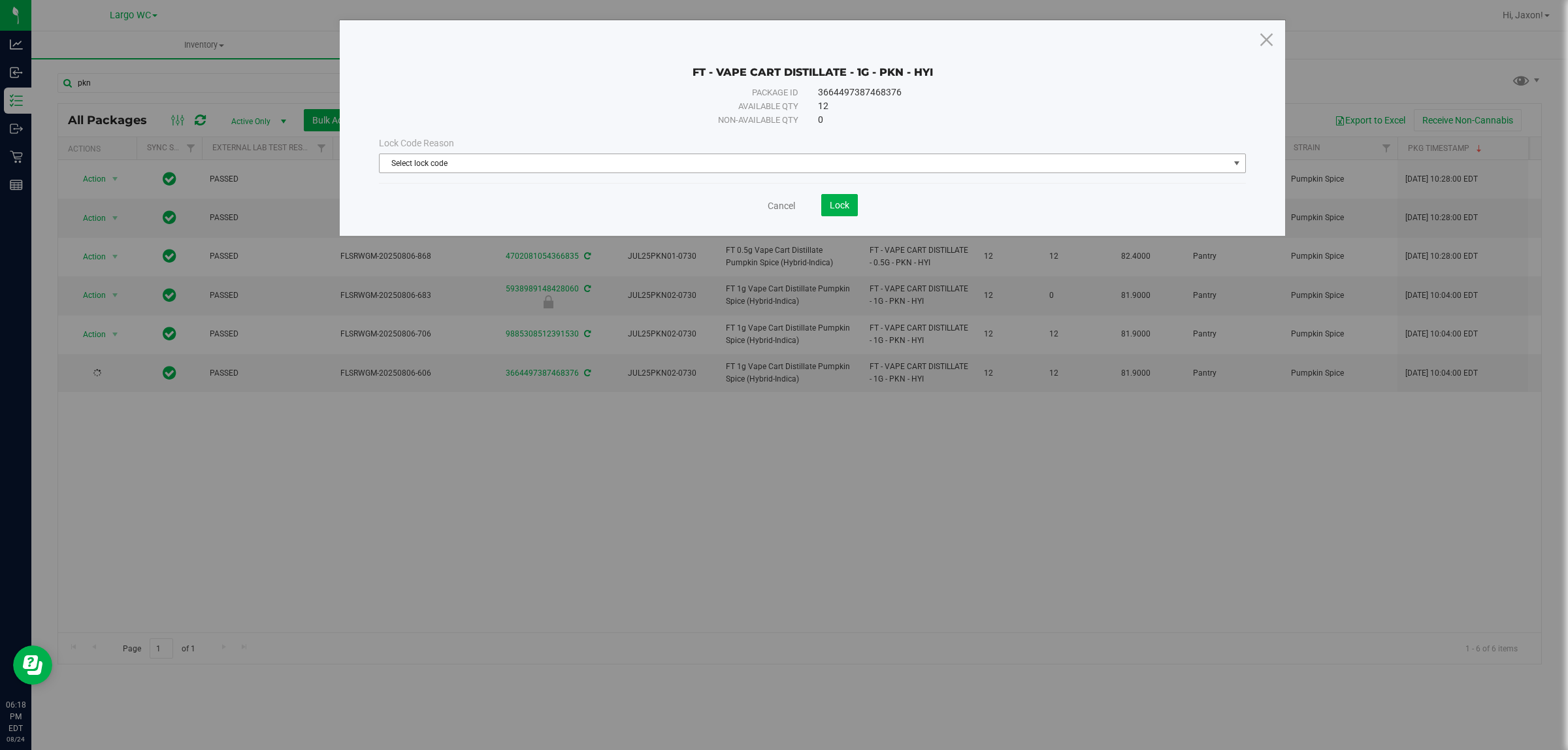
click at [683, 165] on span "Select lock code" at bounding box center [804, 163] width 849 height 18
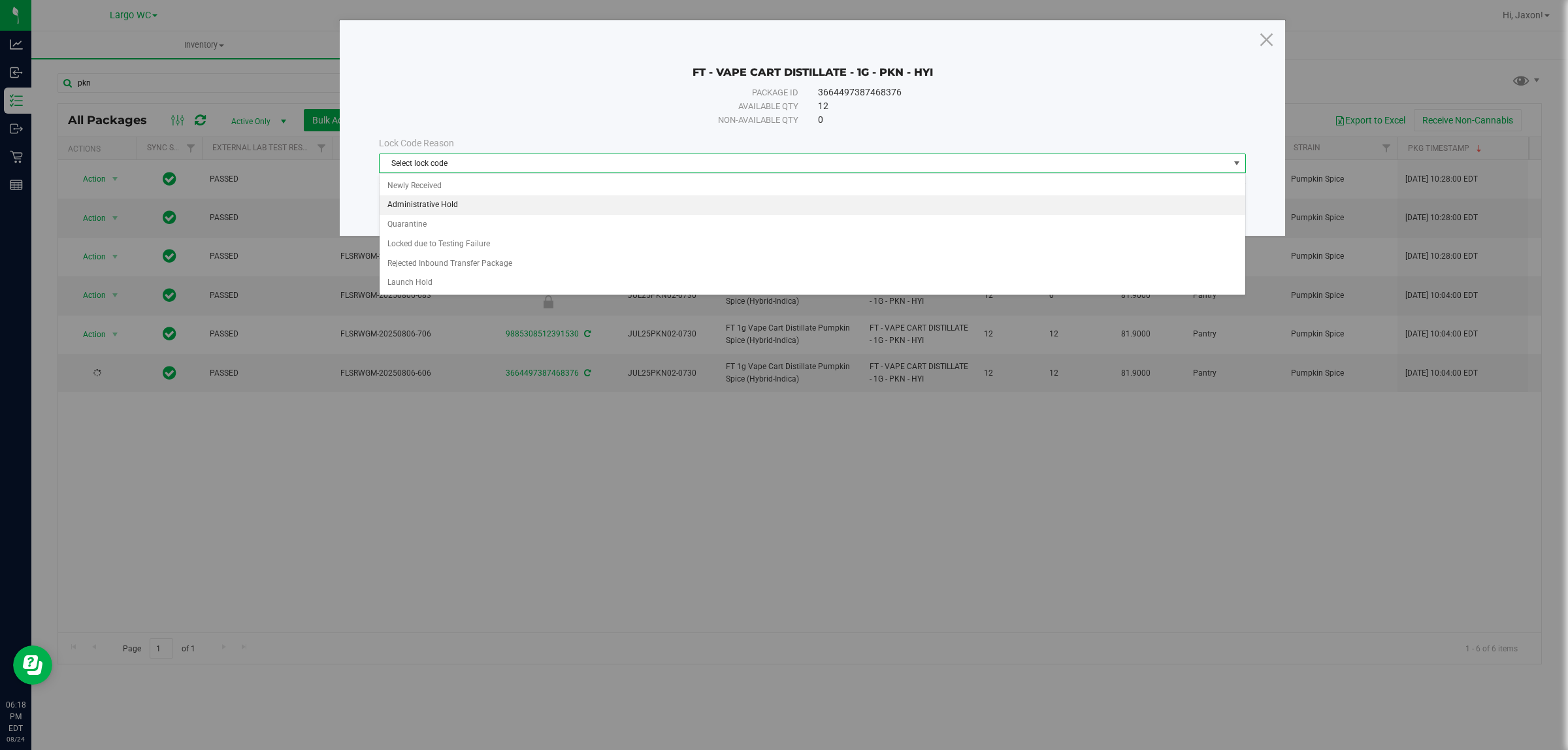
click at [490, 196] on li "Administrative Hold" at bounding box center [812, 205] width 865 height 20
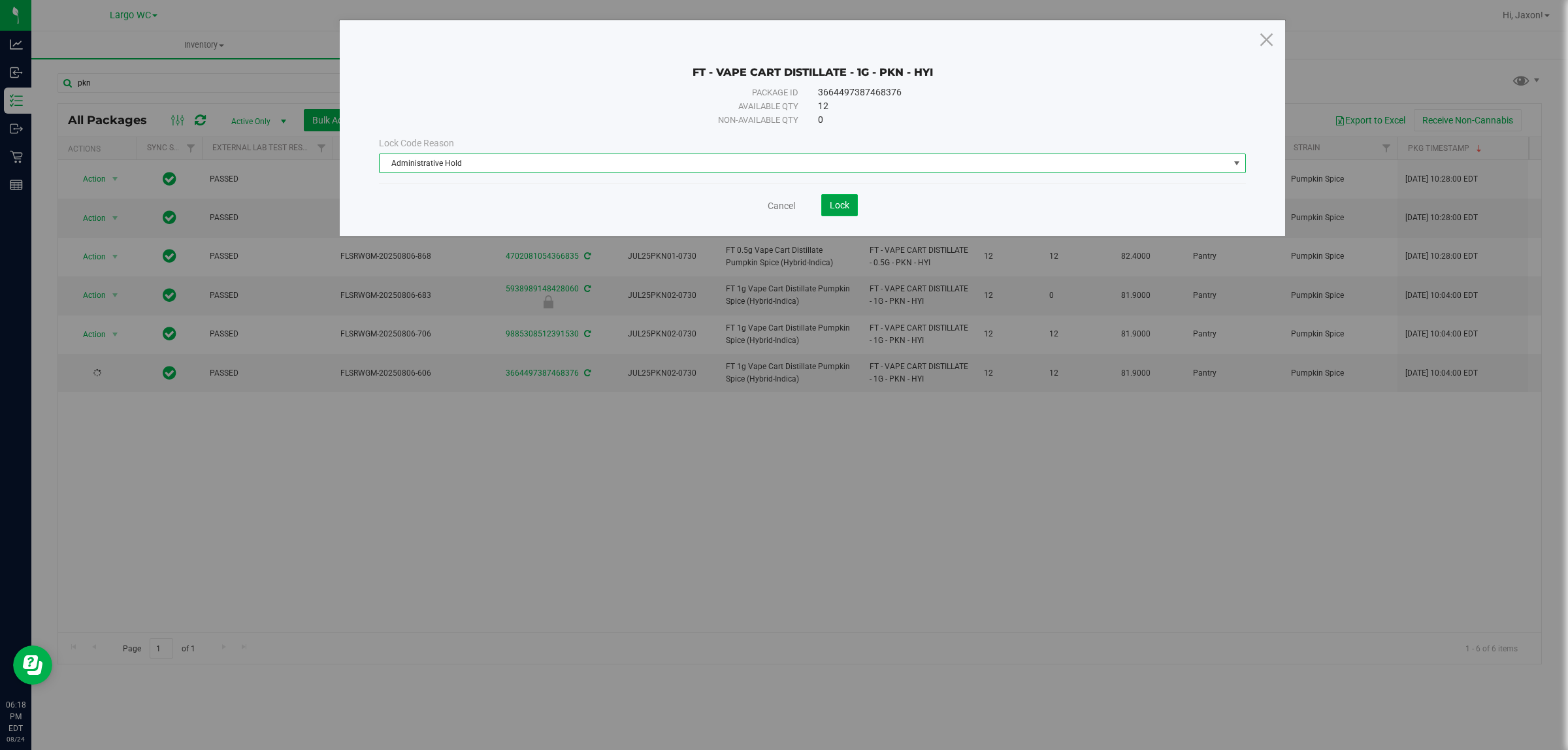
click at [824, 206] on button "Lock" at bounding box center [840, 205] width 37 height 22
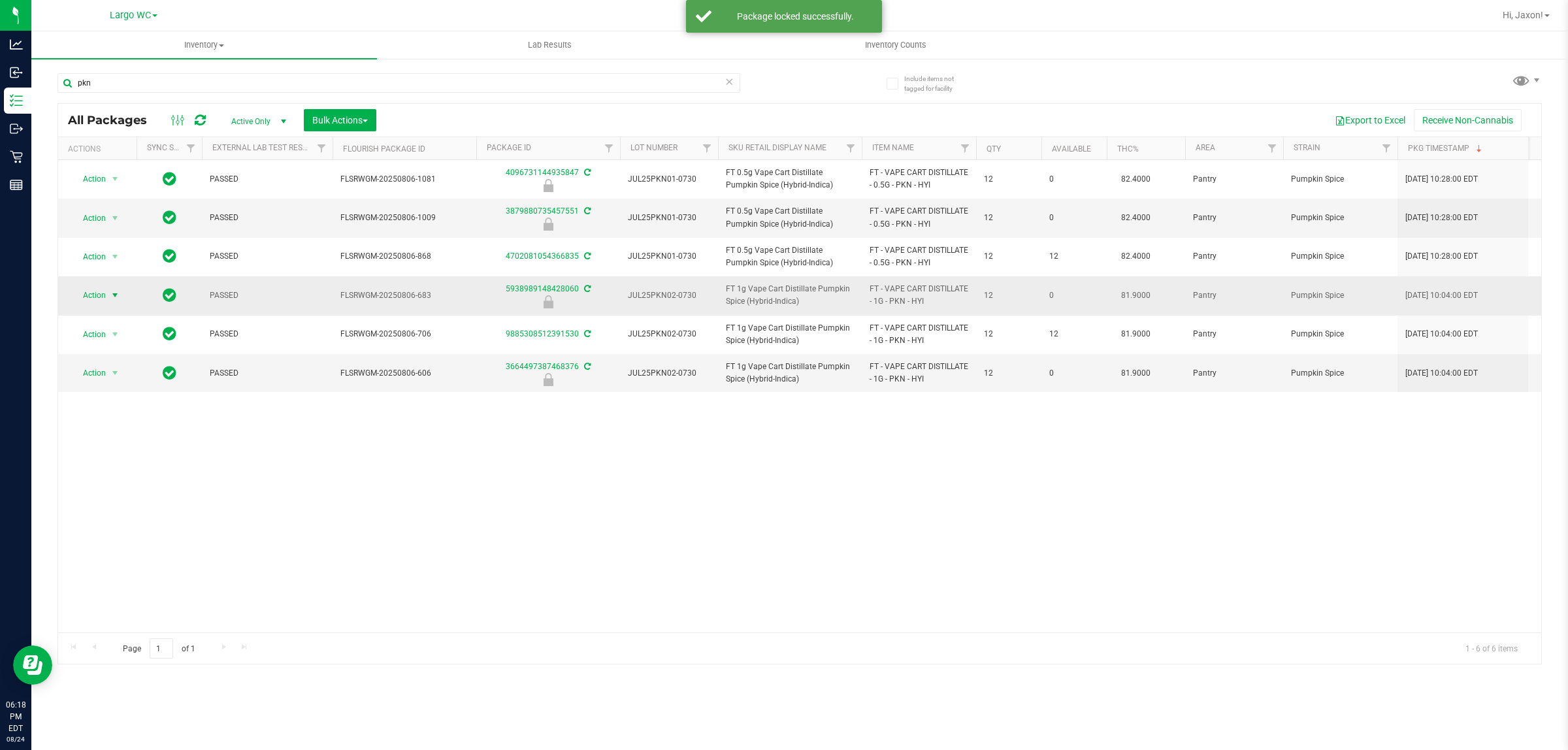
click at [111, 291] on span "select" at bounding box center [114, 295] width 10 height 10
click at [132, 442] on li "Unlock package" at bounding box center [114, 451] width 85 height 20
drag, startPoint x: 119, startPoint y: 292, endPoint x: 135, endPoint y: 299, distance: 17.5
click at [124, 292] on div "Action Action Adjust qty Create package Edit attributes Global inventory Locate…" at bounding box center [97, 295] width 63 height 18
click at [114, 288] on span "select" at bounding box center [115, 295] width 16 height 18
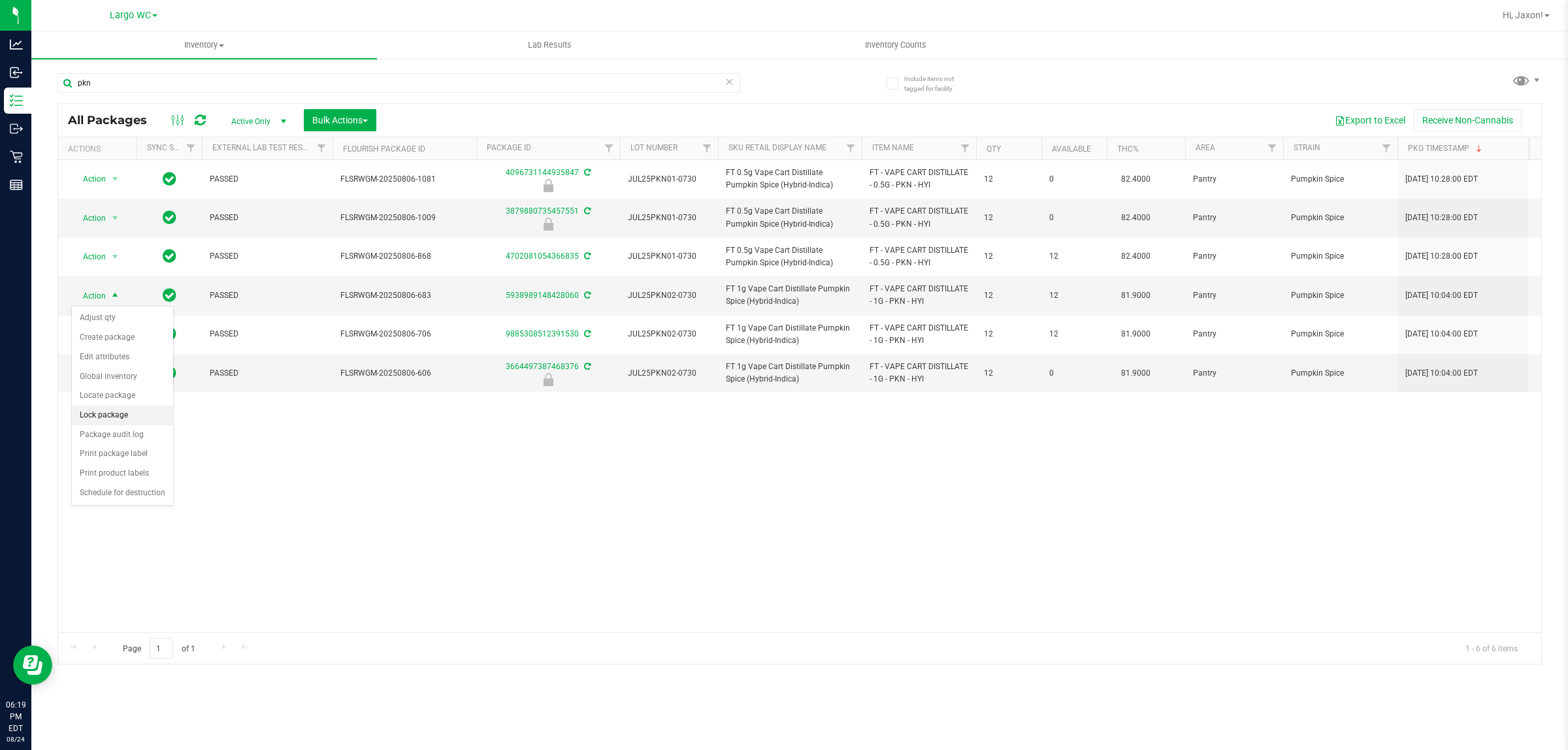
click at [128, 412] on li "Lock package" at bounding box center [122, 415] width 101 height 20
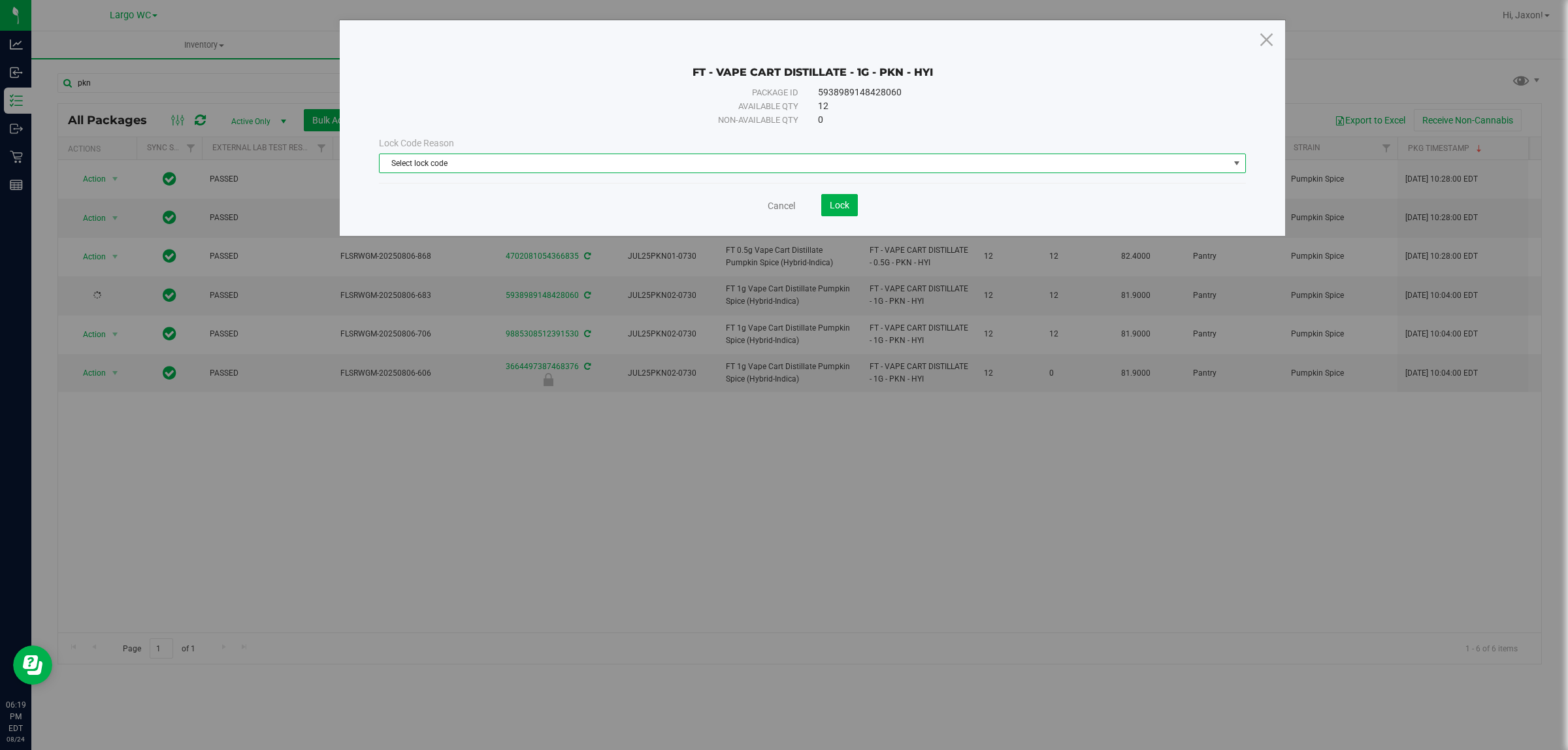
click at [544, 164] on span "Select lock code" at bounding box center [804, 163] width 849 height 18
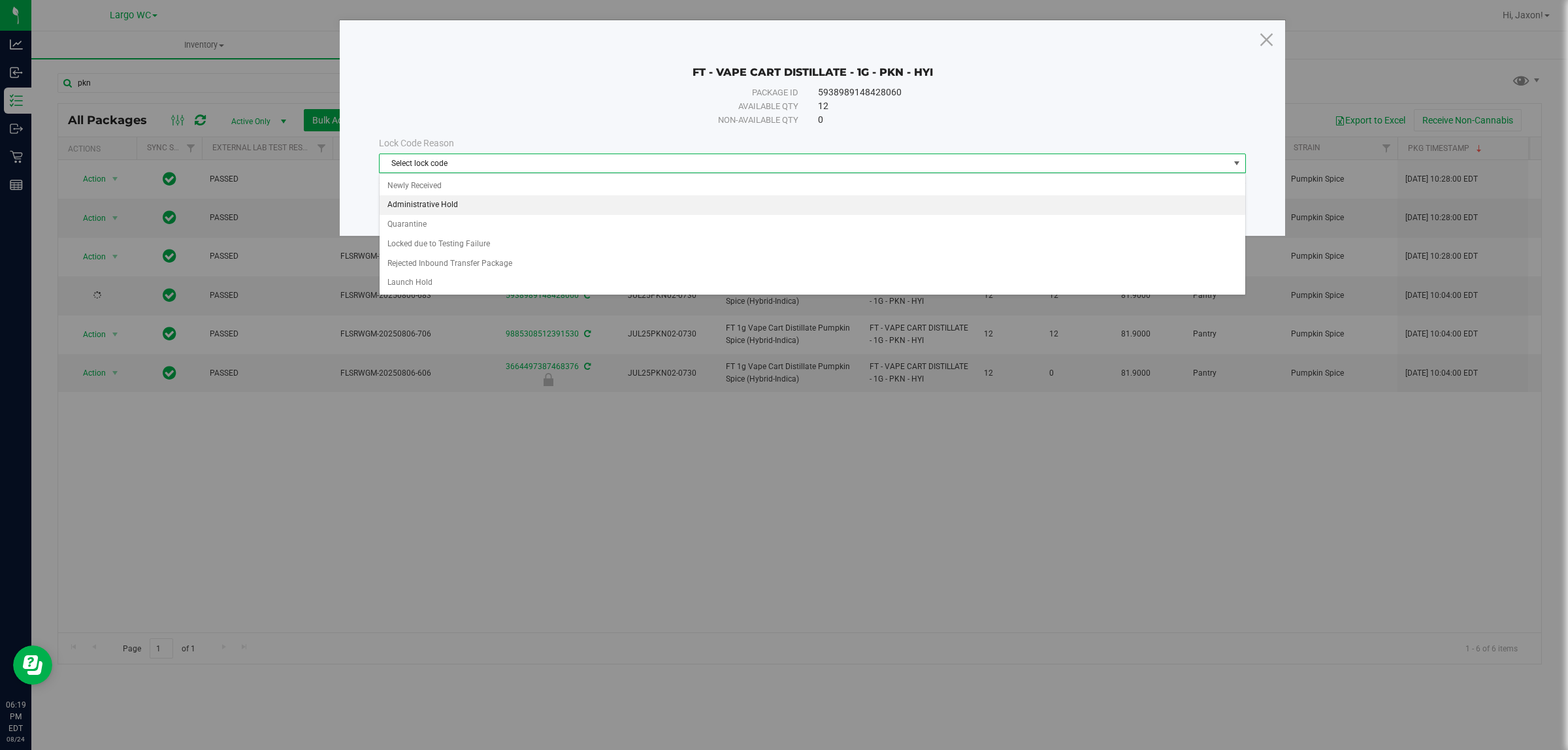
click at [494, 210] on li "Administrative Hold" at bounding box center [812, 205] width 865 height 20
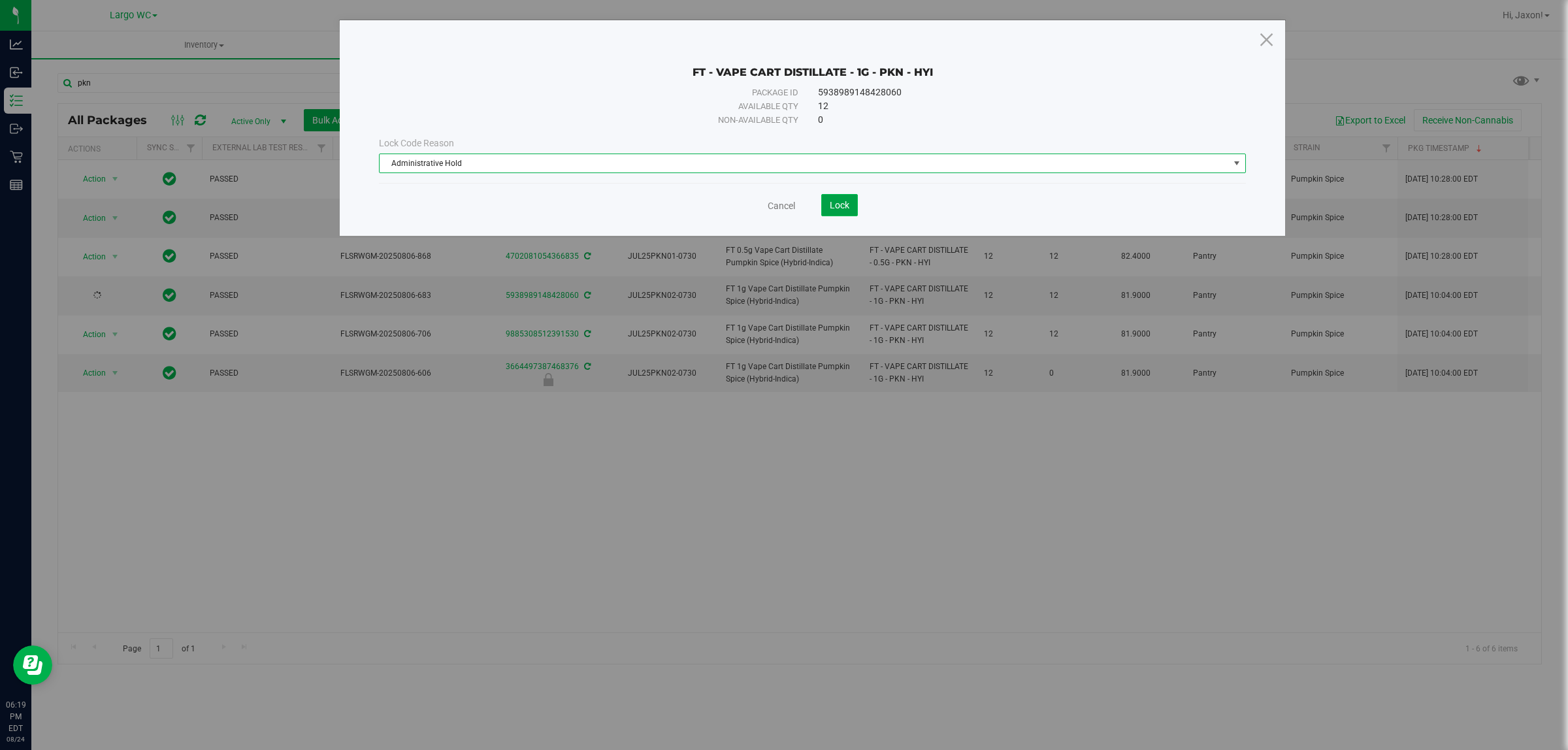
click at [842, 200] on span "Lock" at bounding box center [840, 204] width 20 height 10
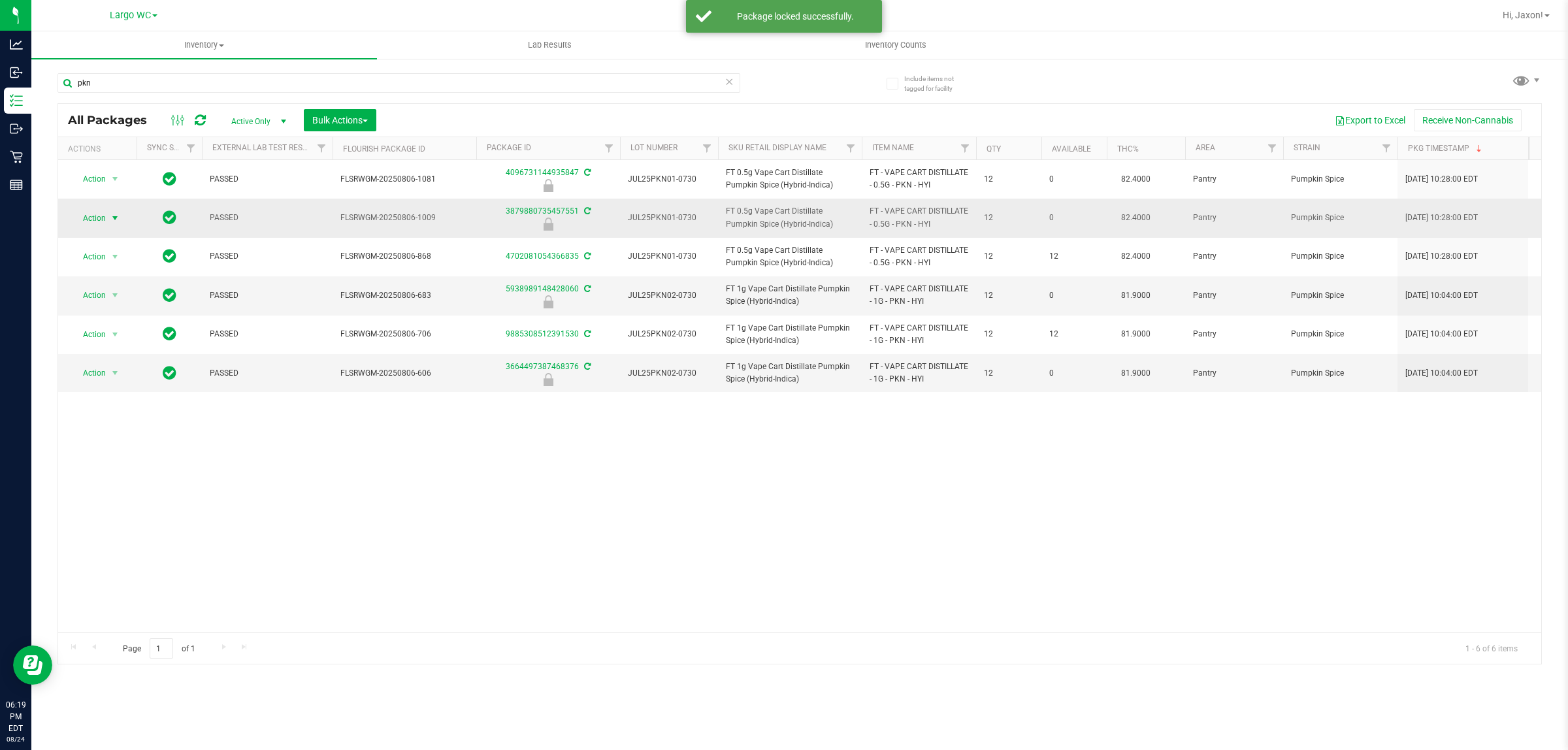
click at [120, 219] on span "select" at bounding box center [114, 218] width 10 height 10
click at [119, 364] on li "Unlock package" at bounding box center [114, 374] width 85 height 20
click at [117, 217] on span "select" at bounding box center [114, 218] width 10 height 10
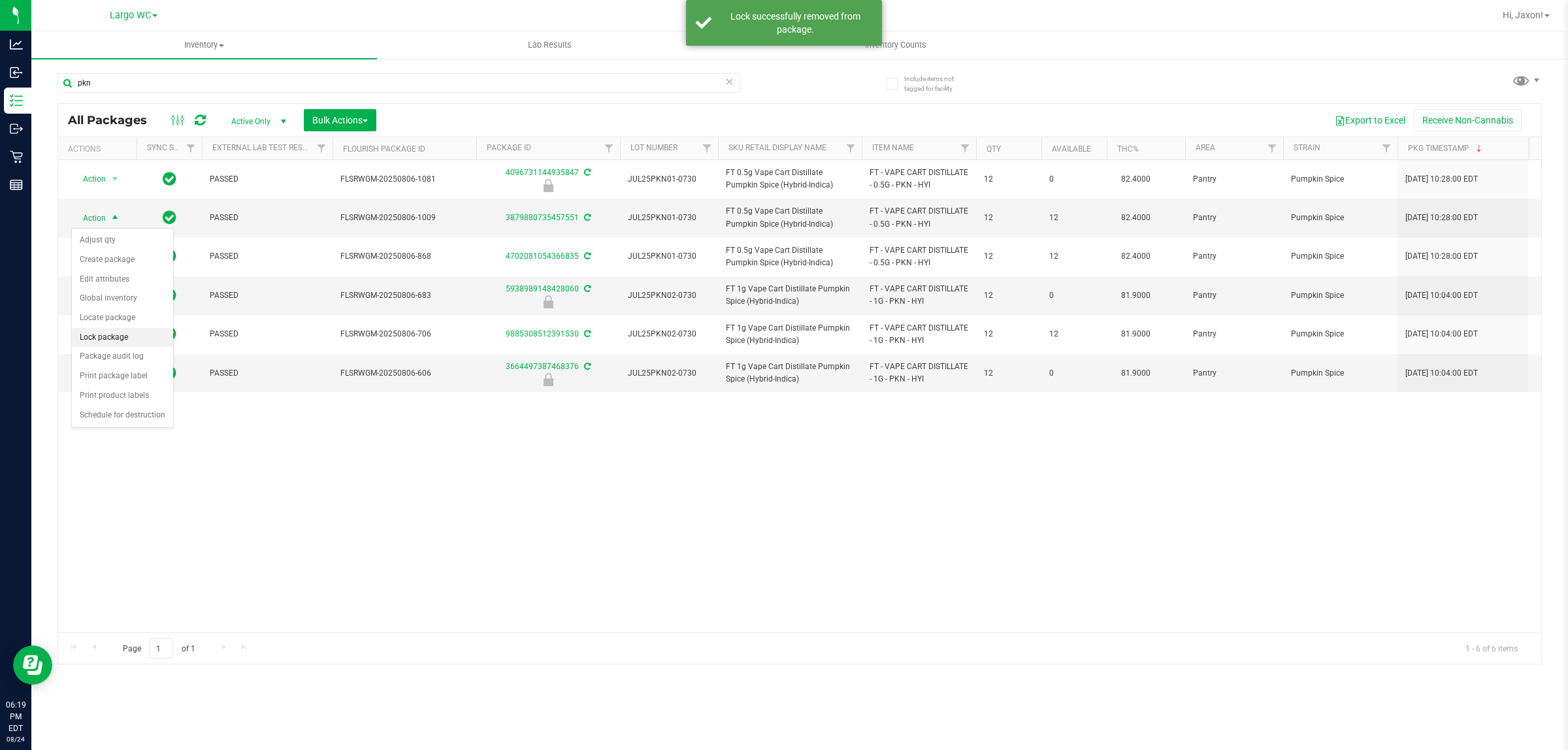
click at [125, 341] on li "Lock package" at bounding box center [122, 338] width 101 height 20
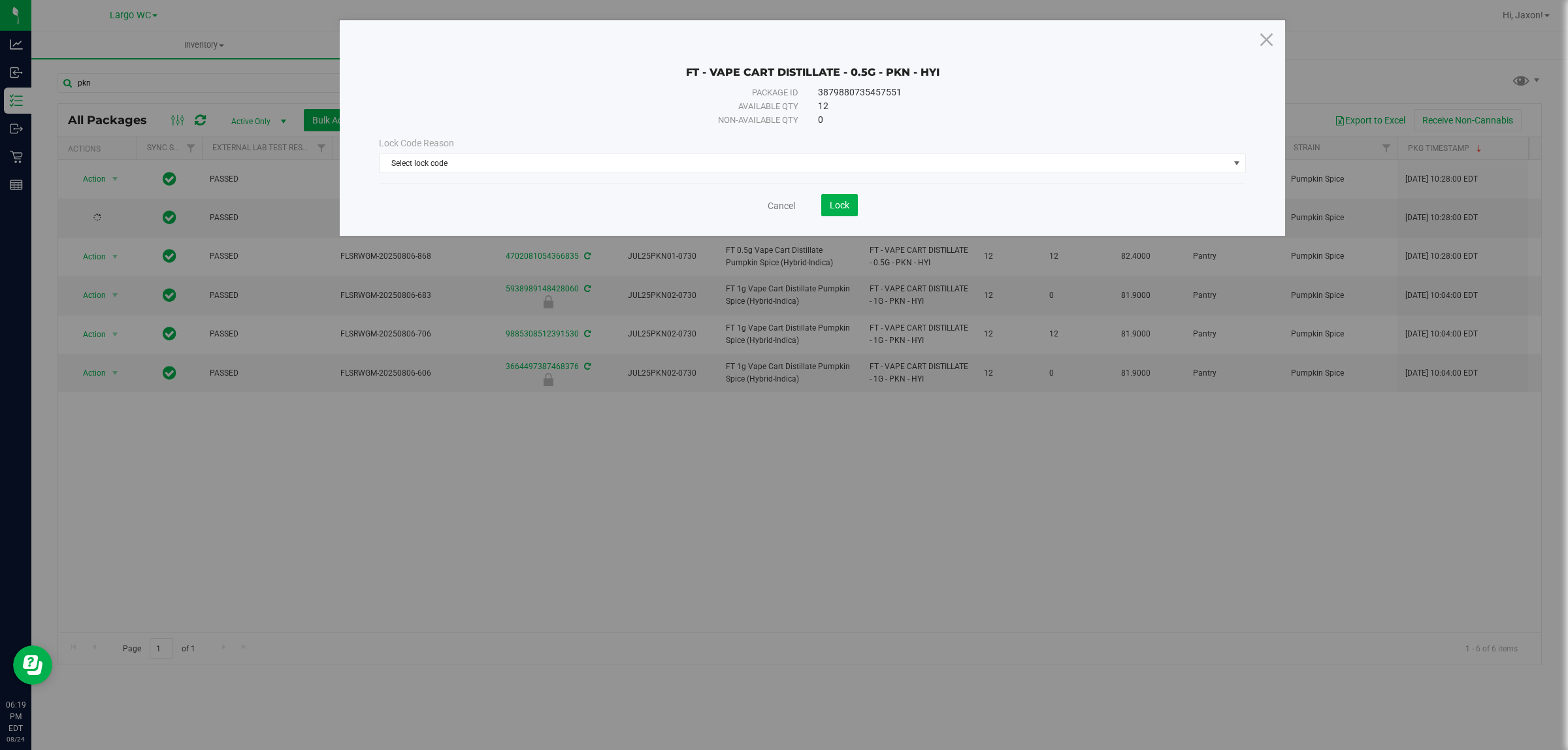
click at [740, 178] on div "Lock Code Reason Select lock code Select lock code Newly Received Administrativ…" at bounding box center [812, 155] width 887 height 56
drag, startPoint x: 739, startPoint y: 170, endPoint x: 534, endPoint y: 228, distance: 213.0
click at [737, 169] on span "Select lock code" at bounding box center [804, 163] width 849 height 18
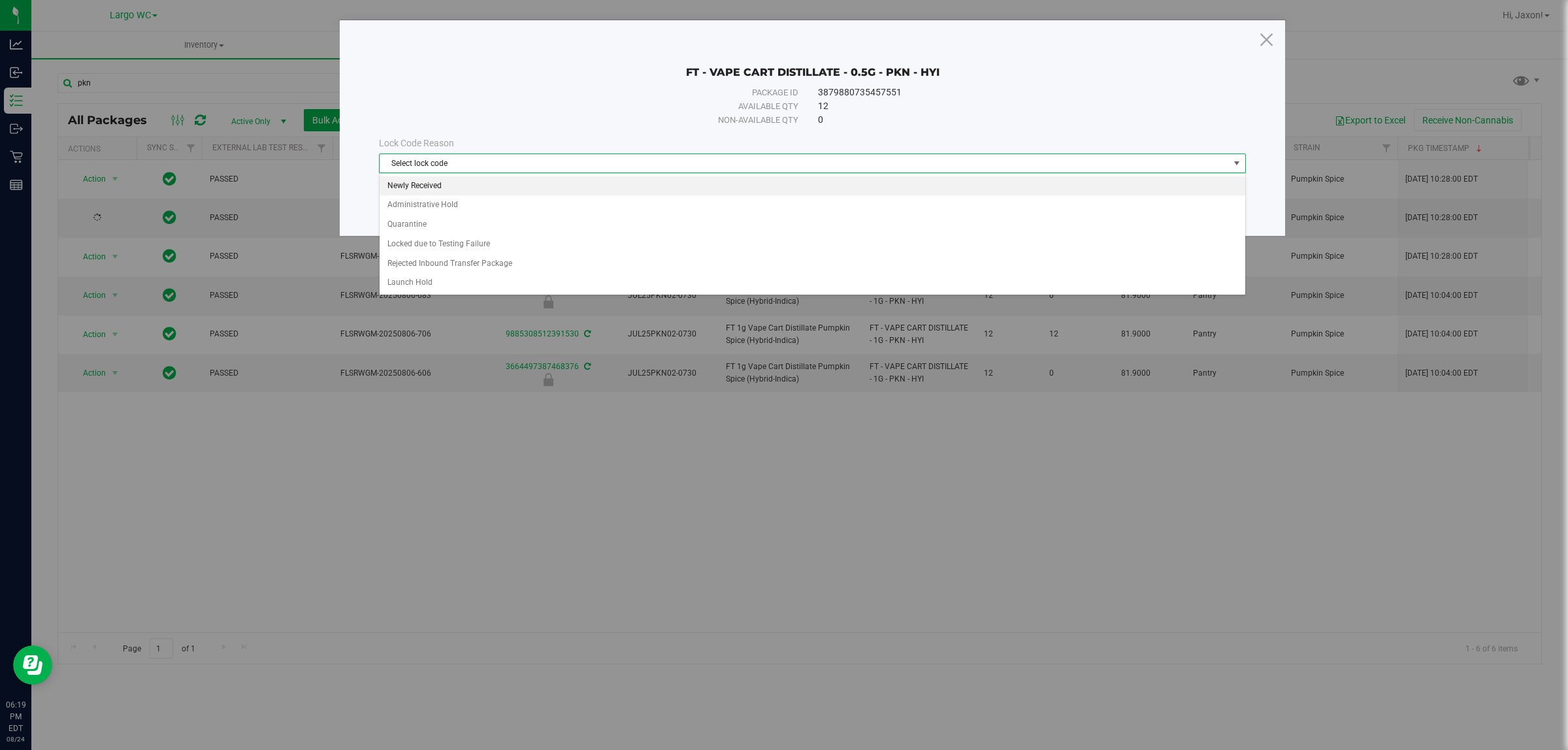
drag, startPoint x: 492, startPoint y: 209, endPoint x: 455, endPoint y: 171, distance: 53.0
click at [465, 181] on ul "Newly Received Administrative Hold Quarantine Locked due to Testing Failure Rej…" at bounding box center [812, 235] width 865 height 117
click at [461, 200] on li "Administrative Hold" at bounding box center [812, 205] width 865 height 20
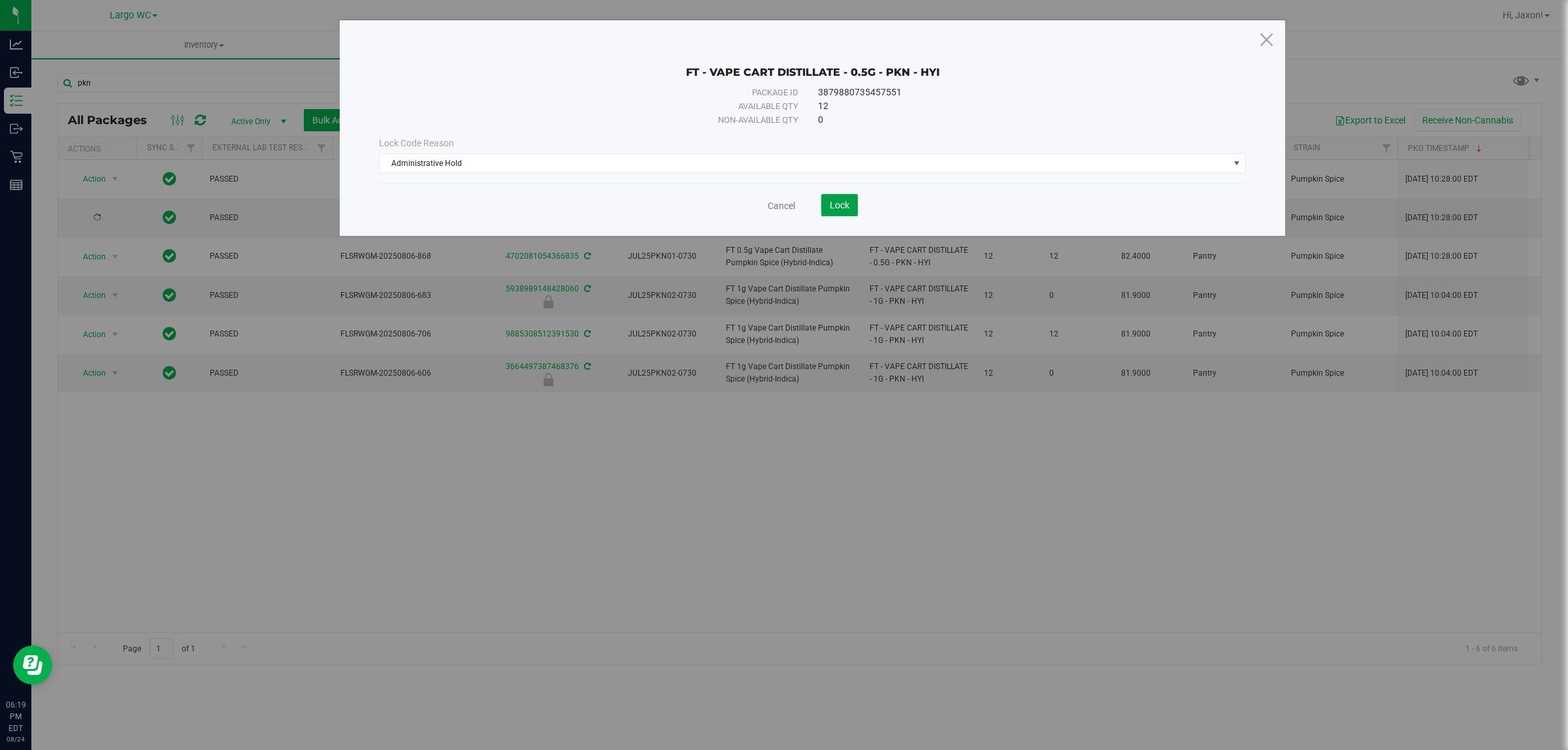
drag, startPoint x: 844, startPoint y: 206, endPoint x: 608, endPoint y: 225, distance: 236.8
click at [844, 206] on span "Lock" at bounding box center [840, 204] width 20 height 10
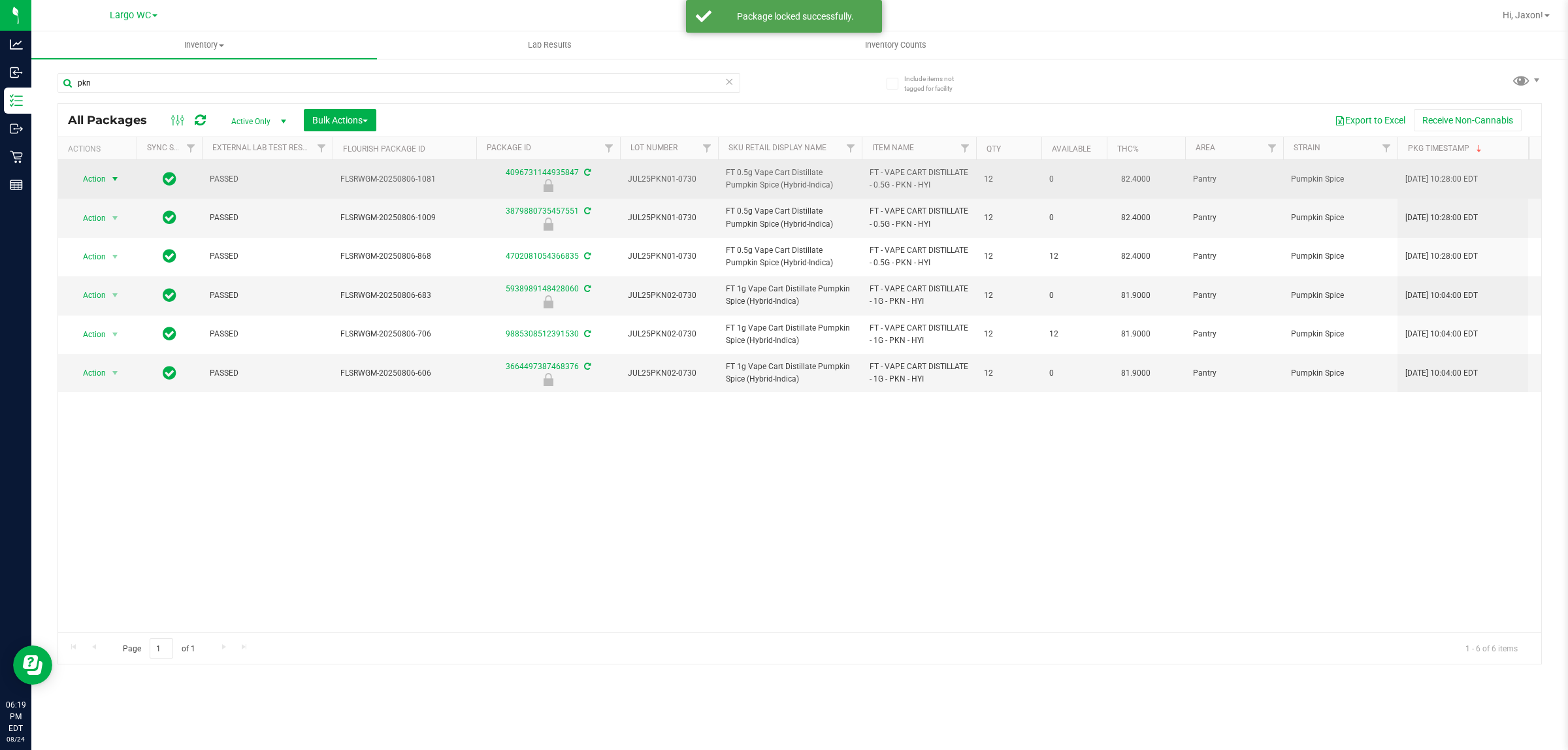
click at [109, 174] on span "select" at bounding box center [114, 179] width 10 height 10
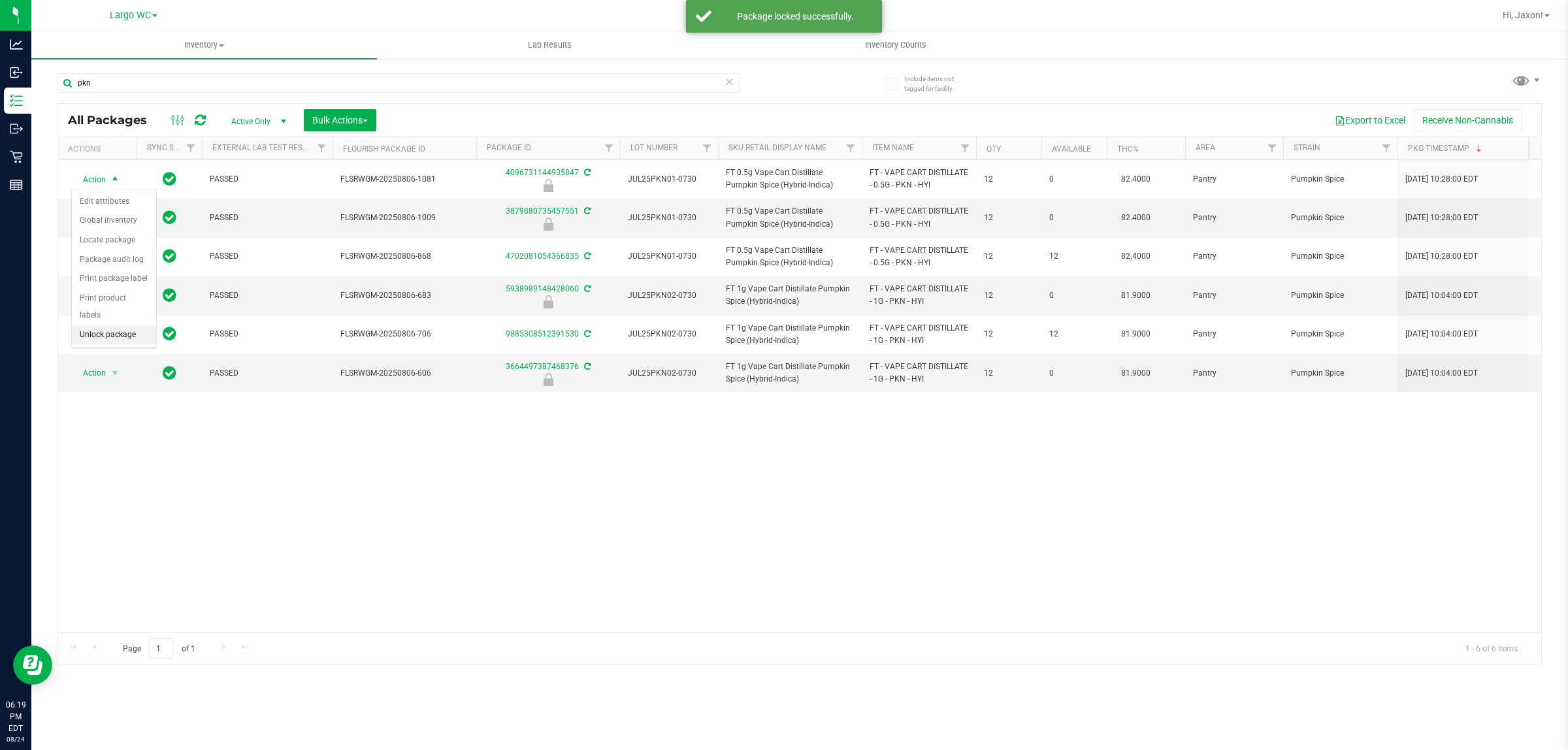
click at [109, 325] on li "Unlock package" at bounding box center [114, 335] width 85 height 20
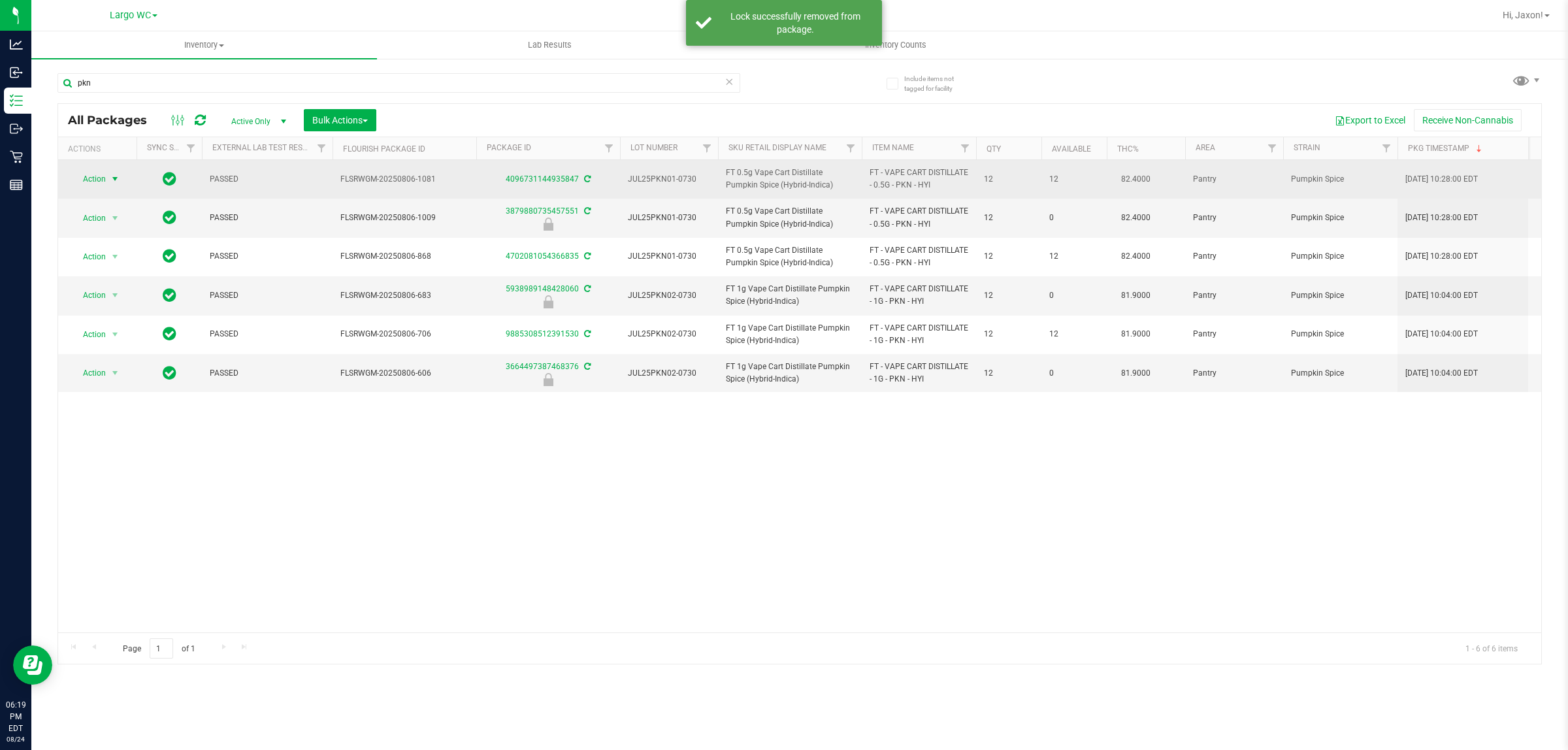
click at [119, 174] on span "select" at bounding box center [114, 179] width 10 height 10
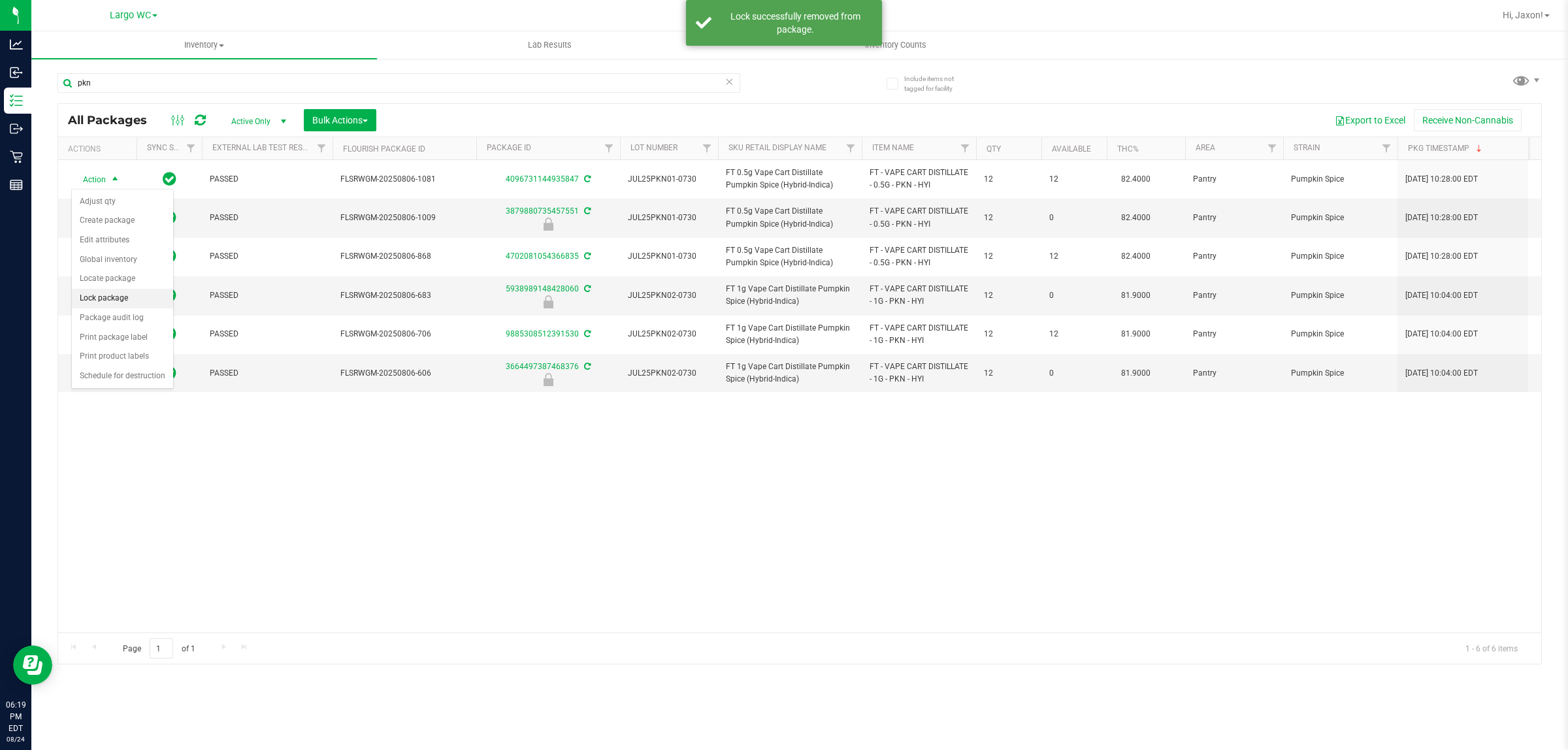
click at [117, 300] on li "Lock package" at bounding box center [122, 299] width 101 height 20
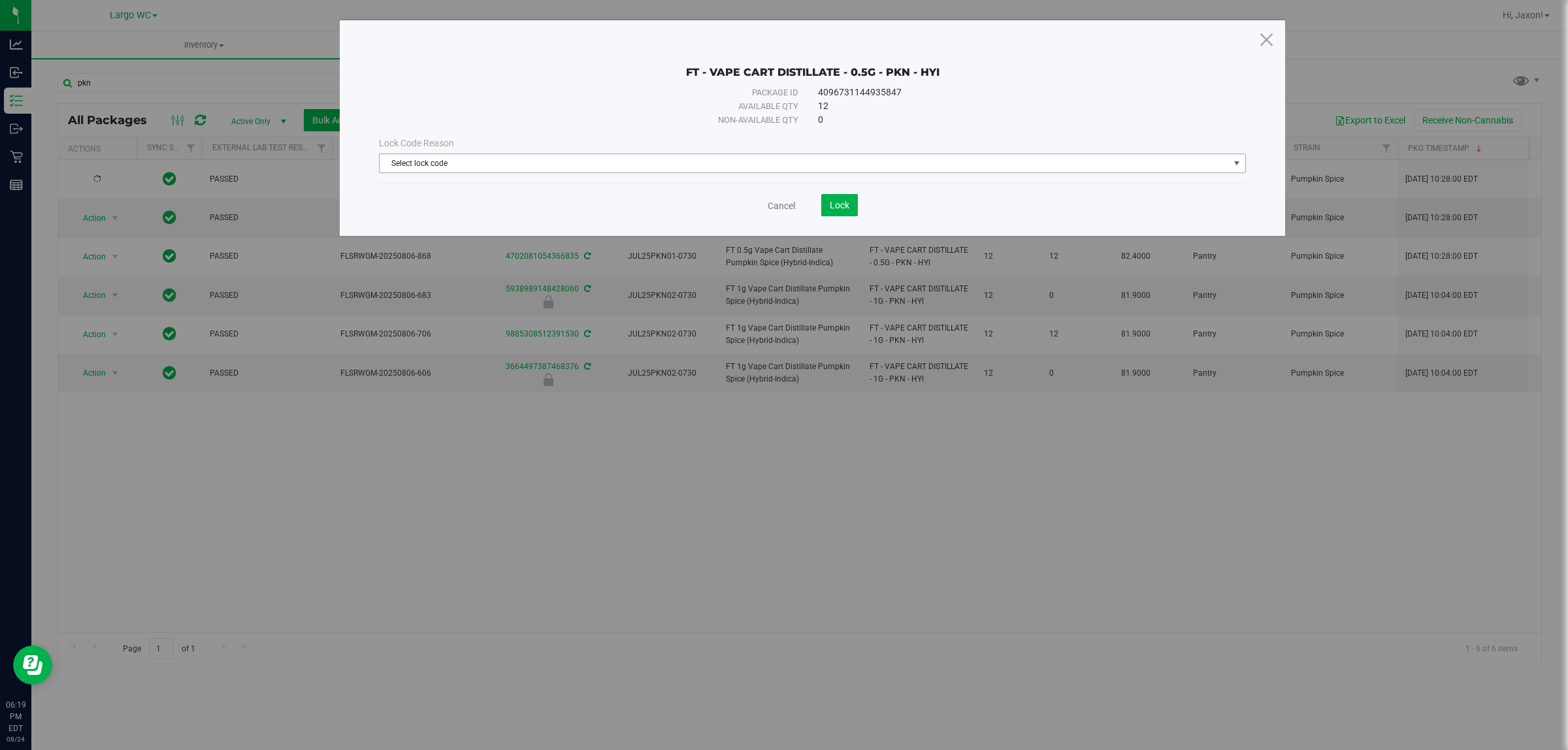
click at [569, 167] on span "Select lock code" at bounding box center [804, 163] width 849 height 18
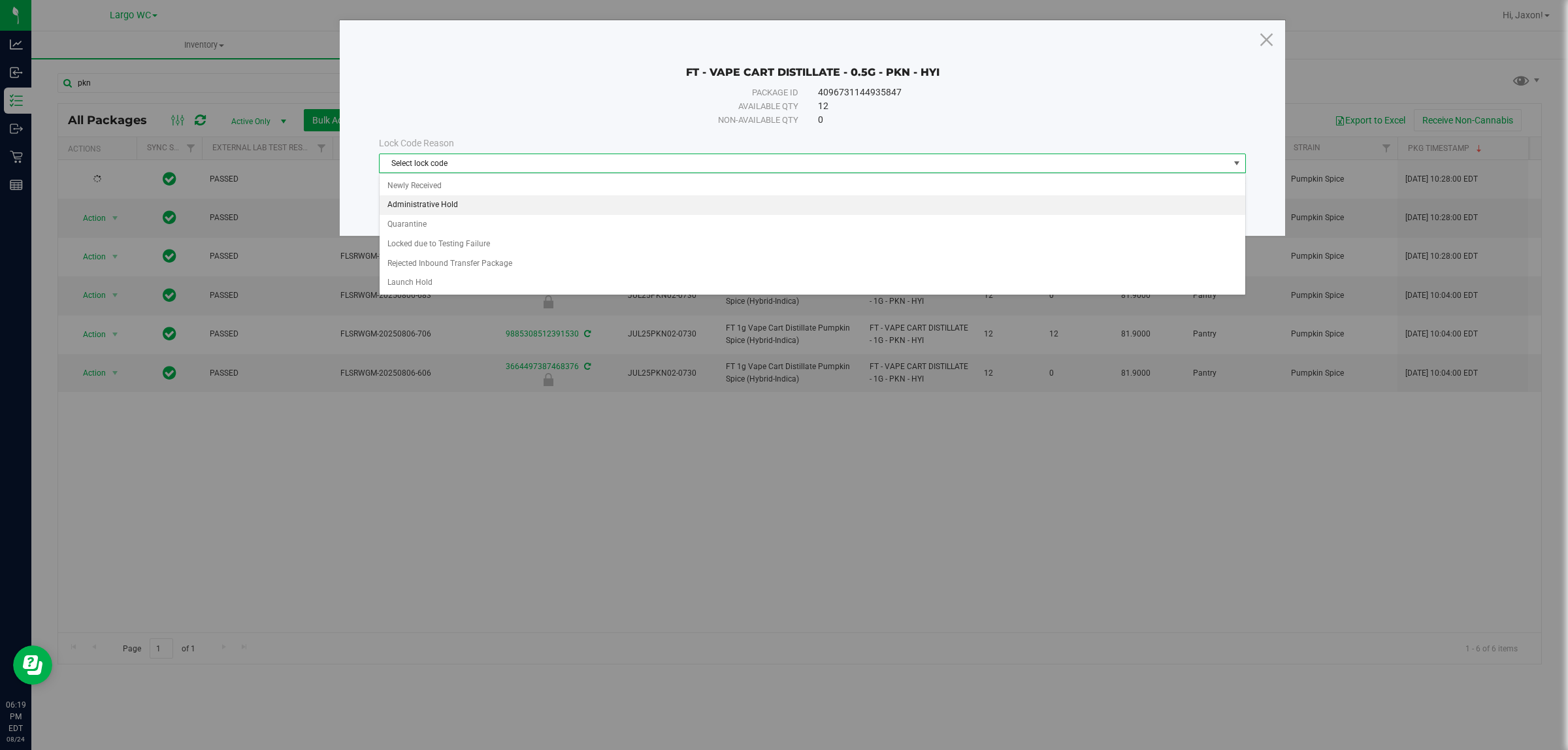
click at [476, 211] on li "Administrative Hold" at bounding box center [812, 205] width 865 height 20
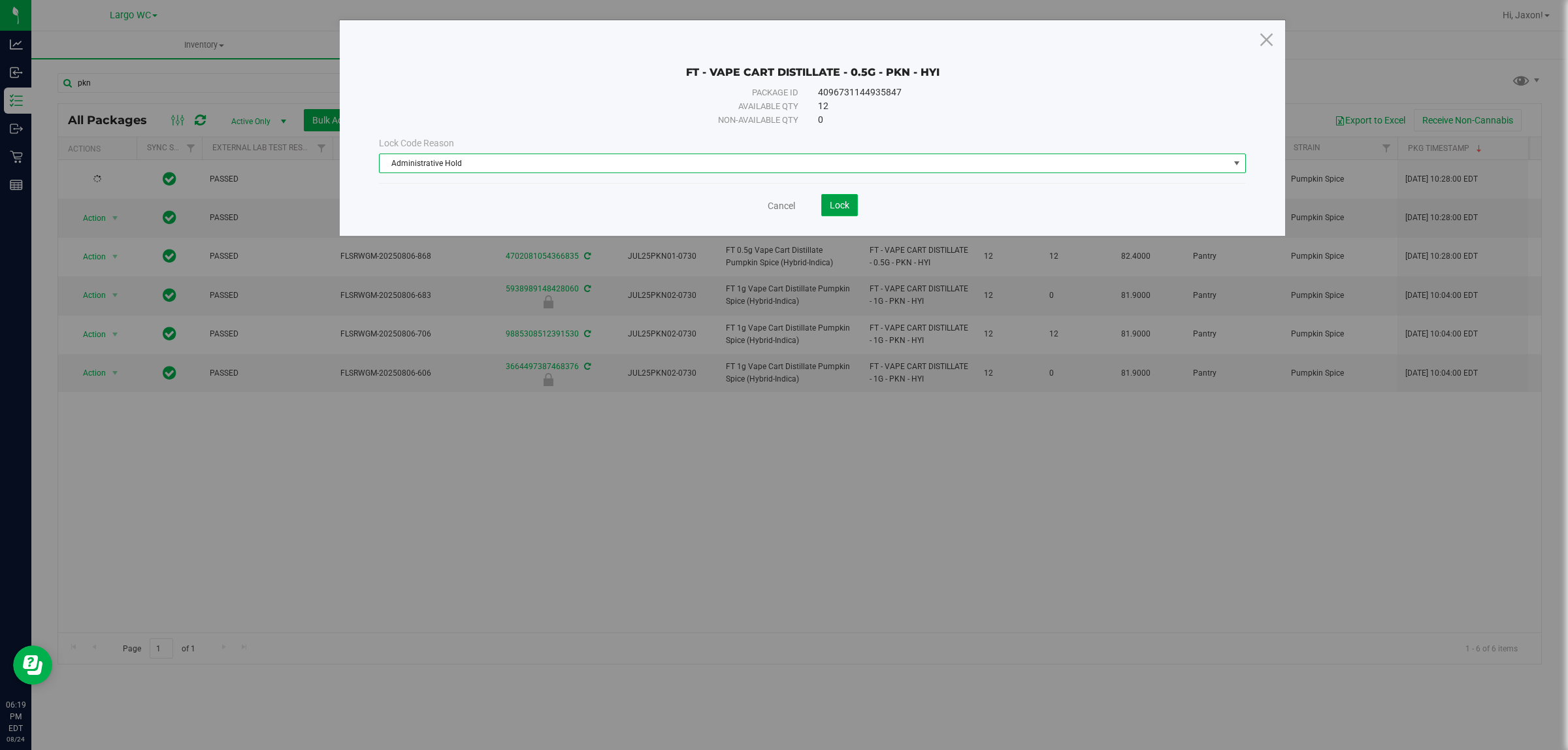
click at [844, 200] on span "Lock" at bounding box center [840, 204] width 20 height 10
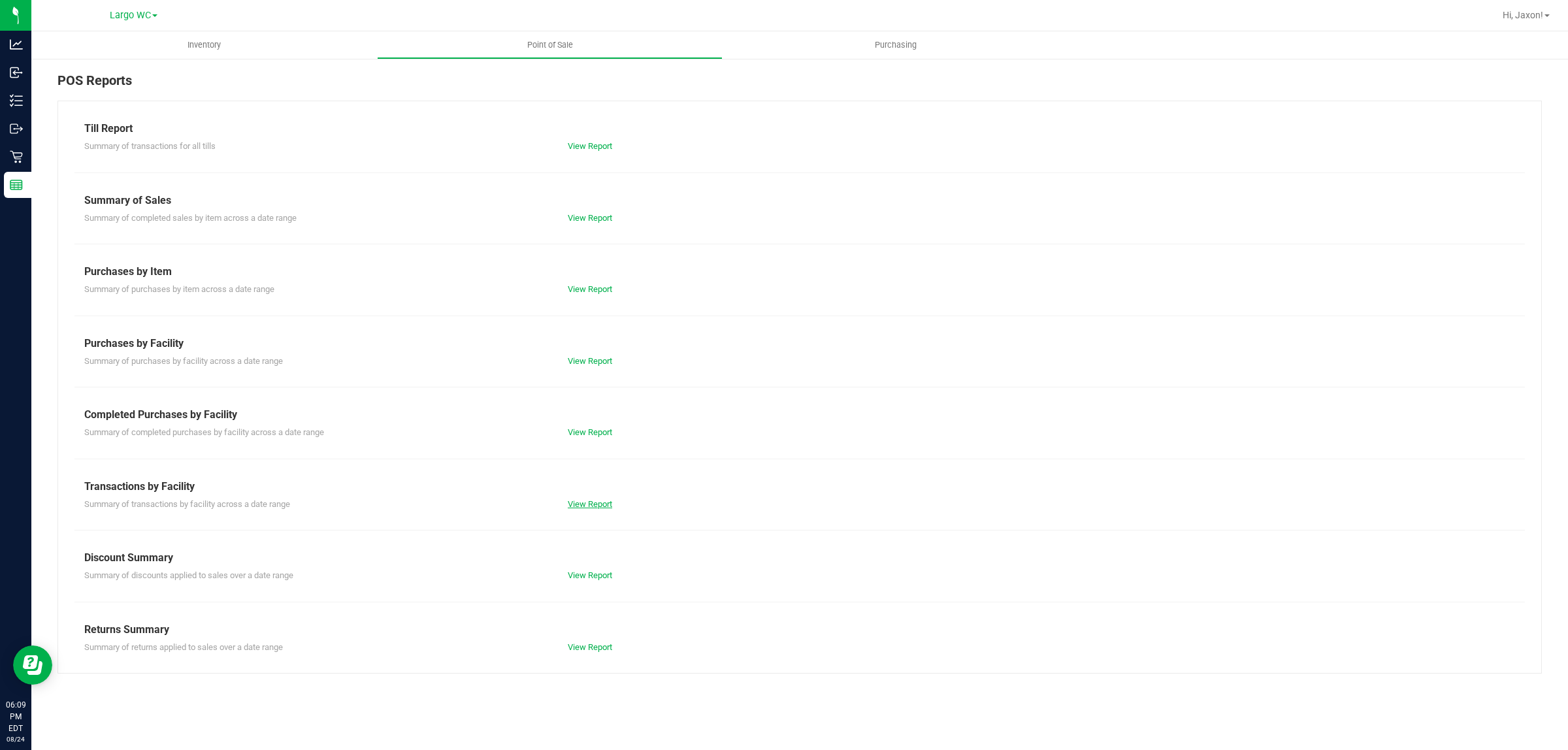
click at [579, 502] on link "View Report" at bounding box center [590, 504] width 45 height 10
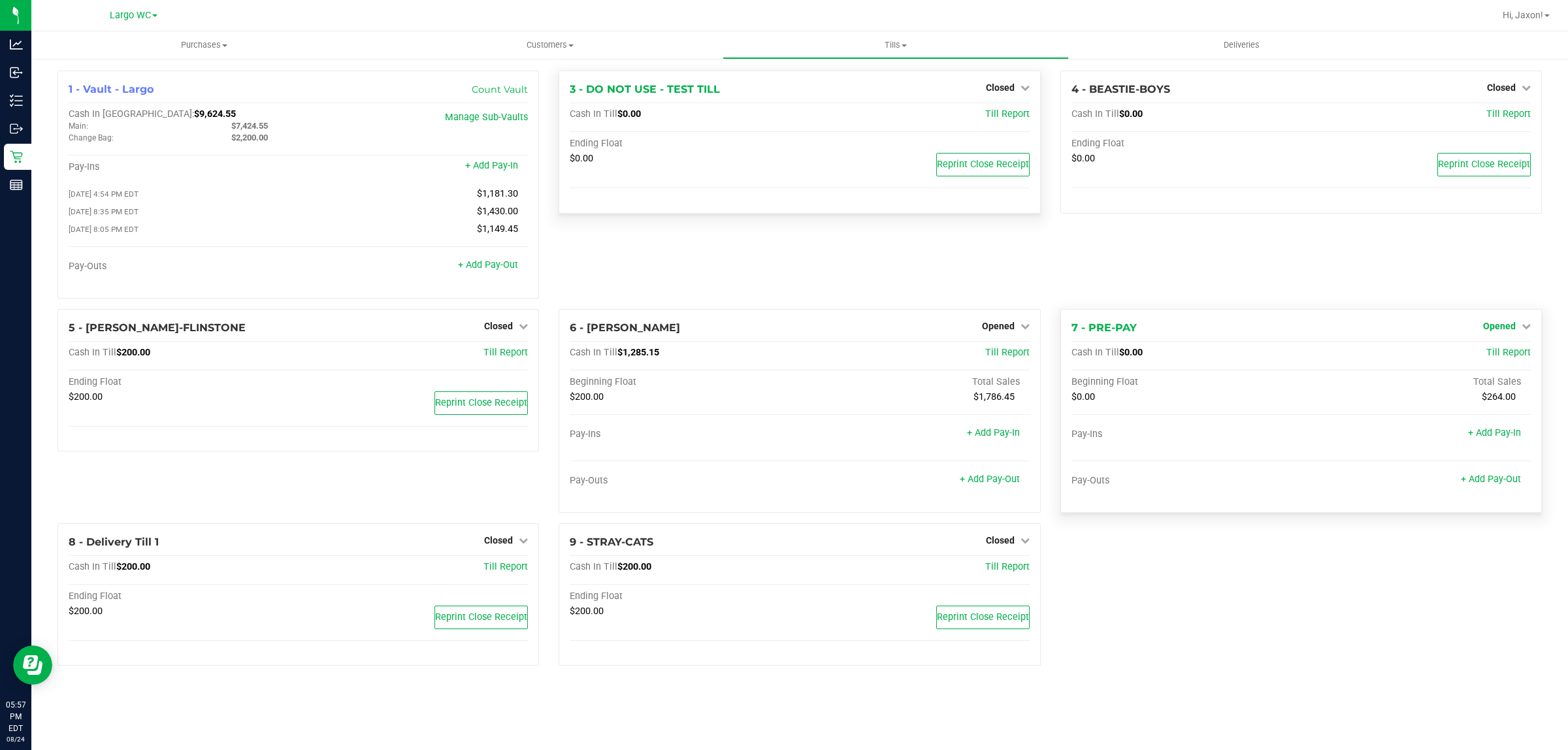
click at [1499, 331] on span "Opened" at bounding box center [1499, 326] width 33 height 10
click at [1177, 247] on div "4 - BEASTIE-BOYS Closed Open Till Cash In Till $0.00 Till Report Ending Float $…" at bounding box center [1300, 189] width 501 height 239
click at [1513, 354] on link "Close Till" at bounding box center [1501, 352] width 35 height 10
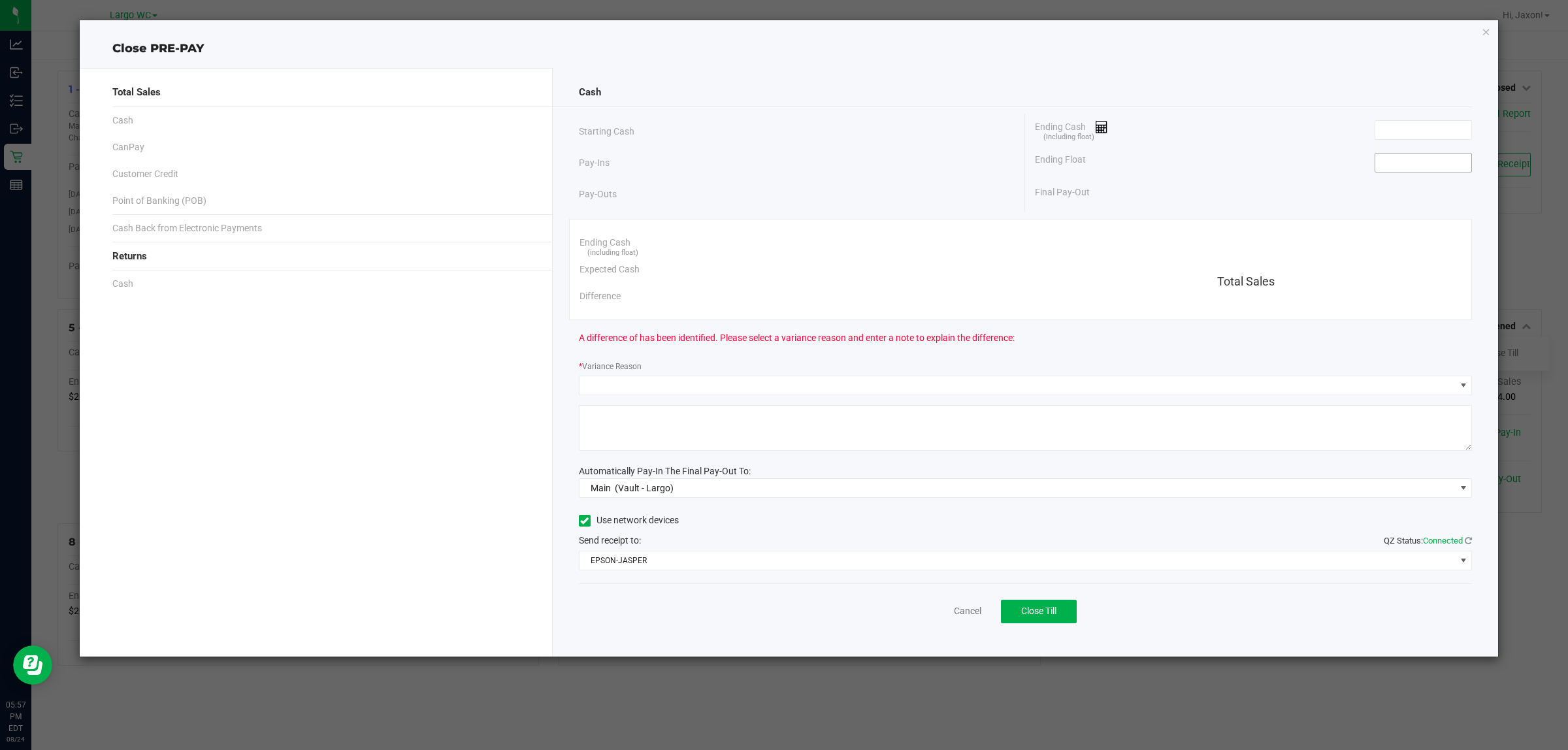
click at [1431, 165] on input at bounding box center [1423, 162] width 96 height 18
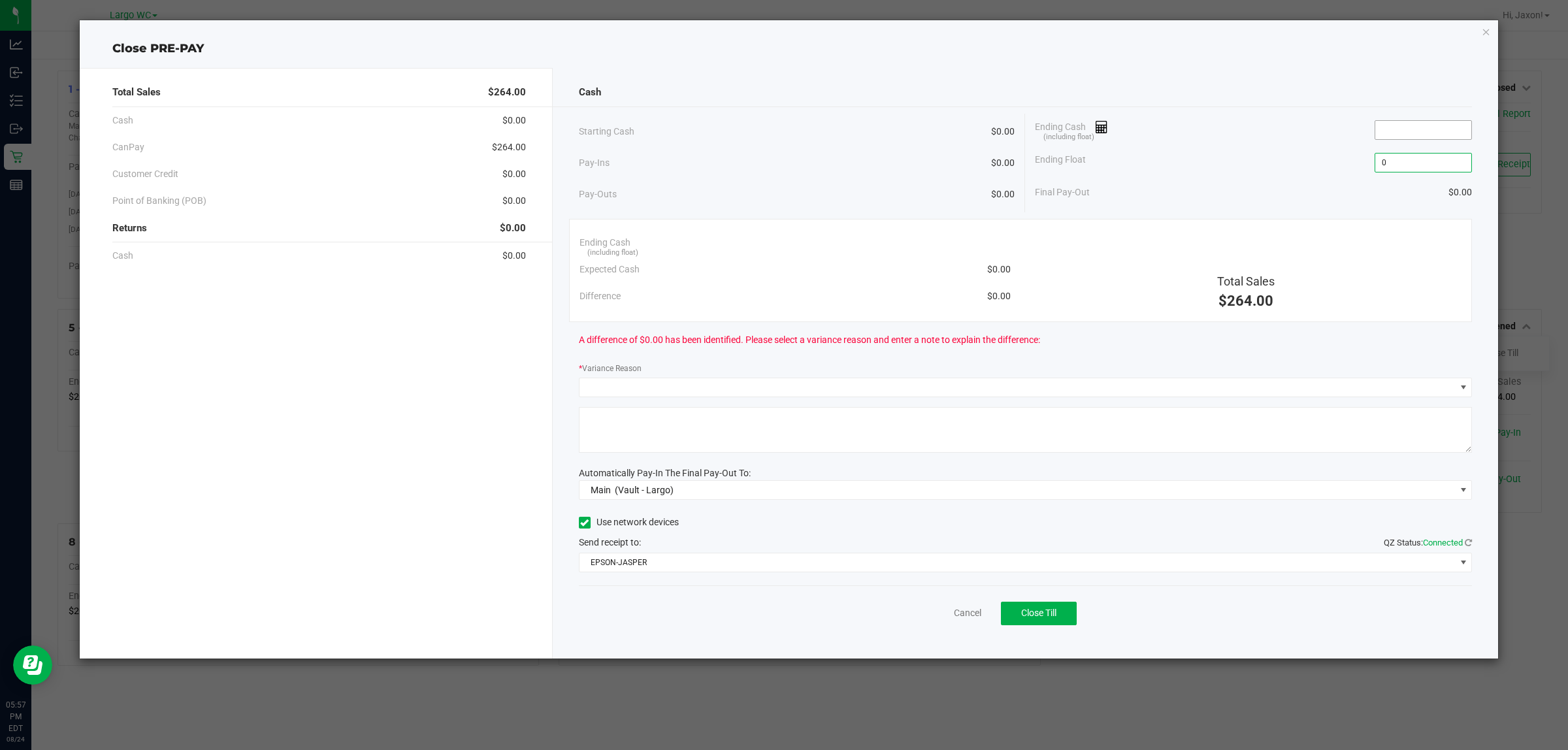
type input "$0.00"
click at [1391, 131] on input at bounding box center [1423, 129] width 96 height 18
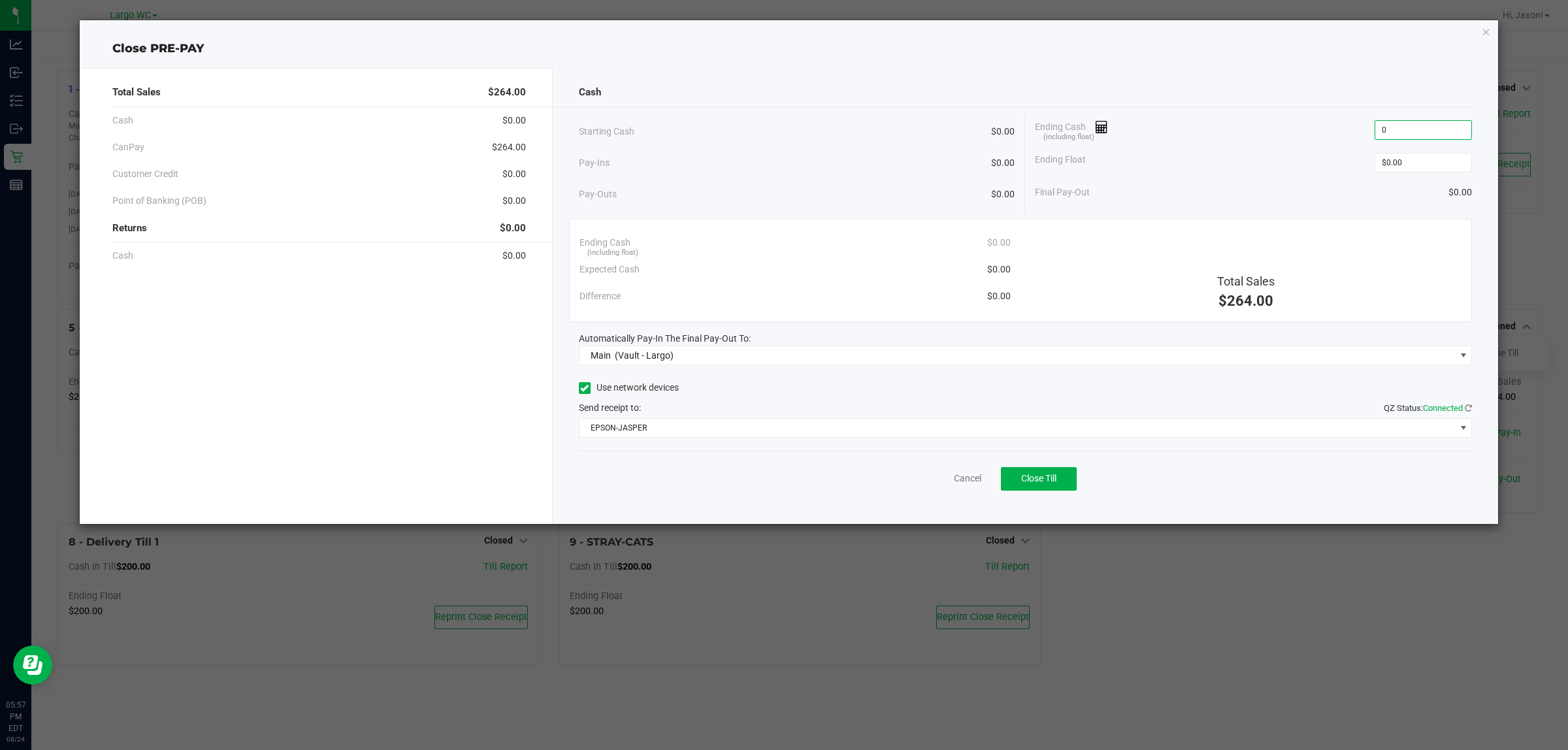
type input "$0.00"
click at [1320, 194] on div "Final Pay-Out $0.00" at bounding box center [1253, 192] width 437 height 27
click at [1046, 486] on button "Close Till" at bounding box center [1038, 478] width 76 height 23
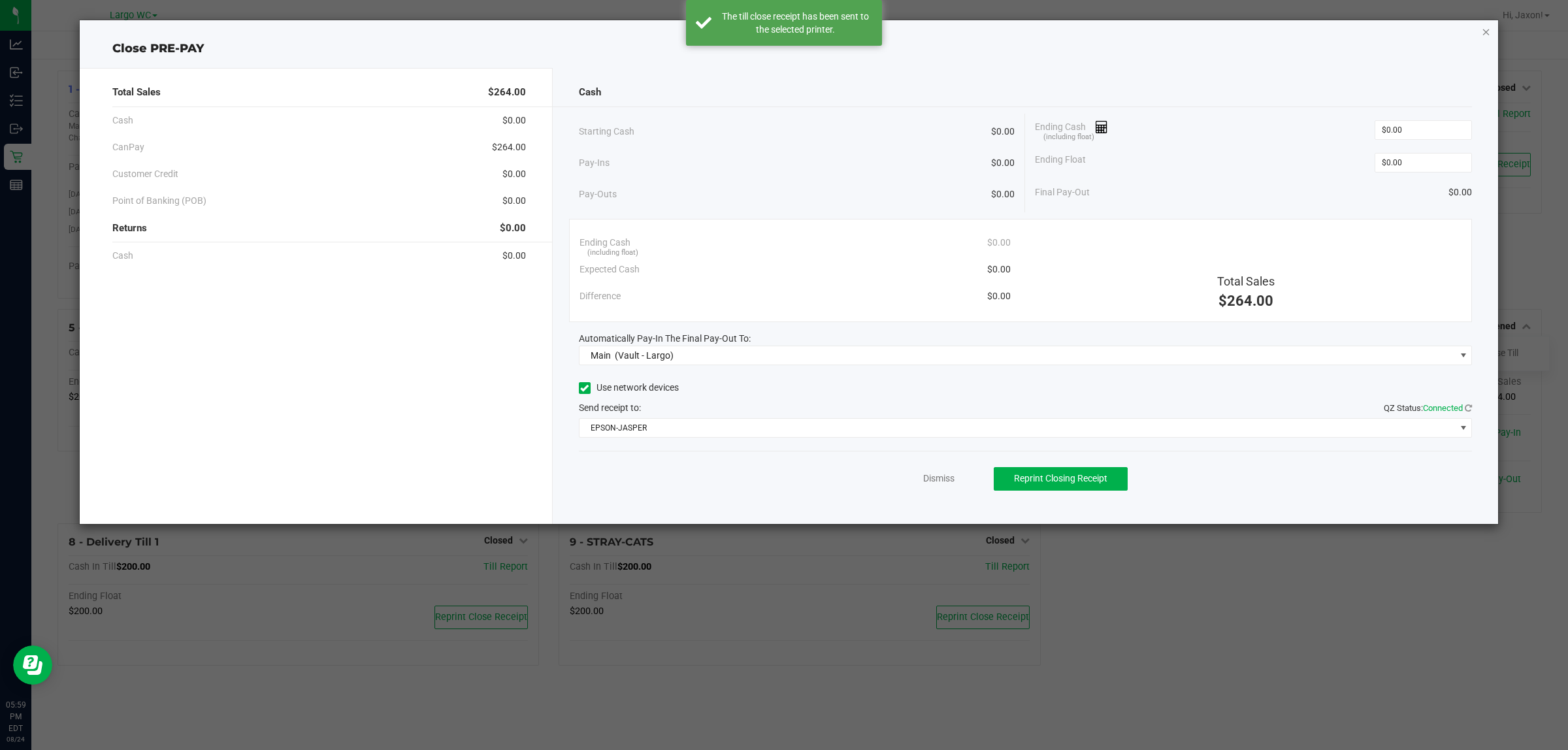
click at [1485, 25] on icon "button" at bounding box center [1486, 31] width 9 height 16
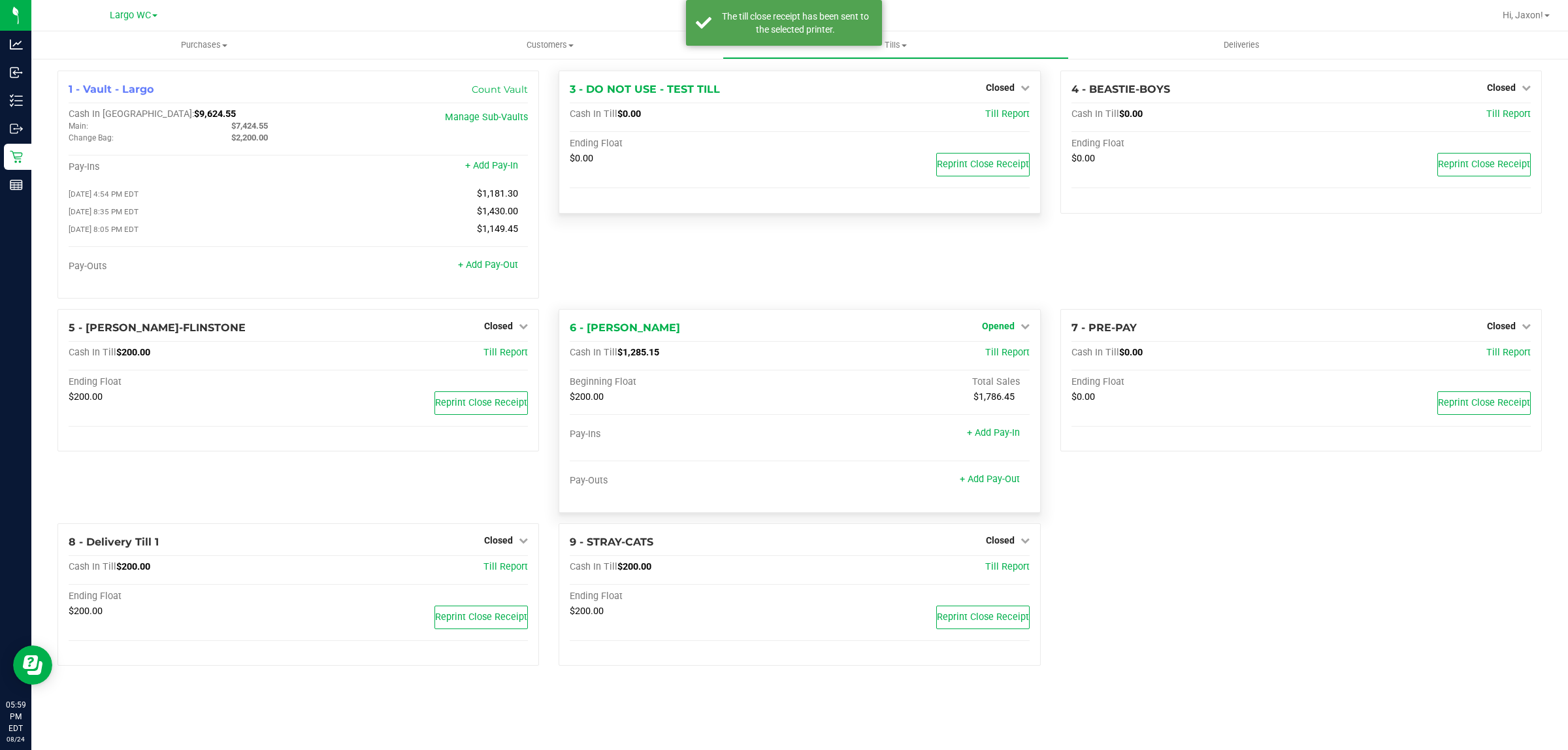
click at [1003, 331] on span "Opened" at bounding box center [998, 326] width 33 height 10
click at [1000, 355] on link "Close Till" at bounding box center [999, 352] width 35 height 10
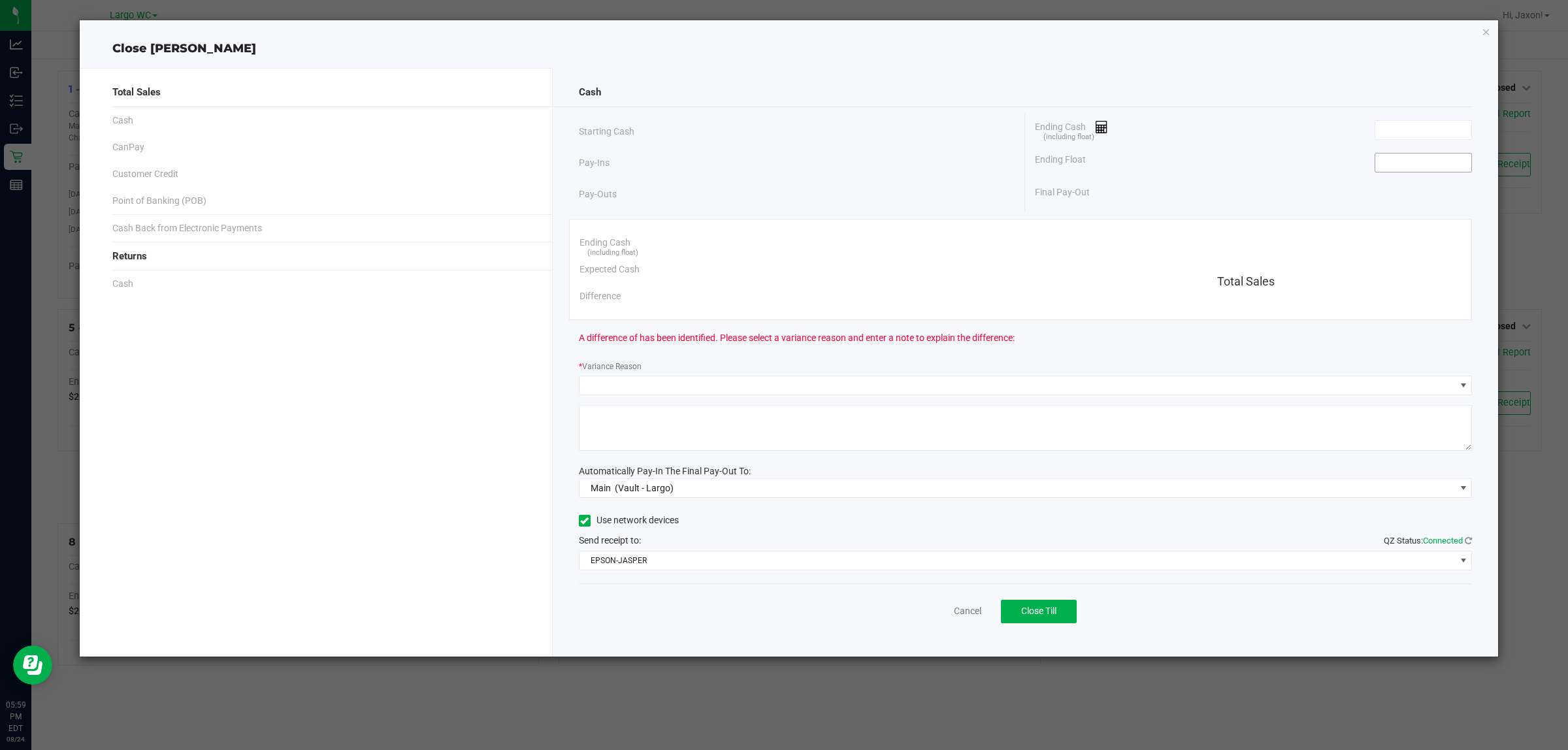
click at [1442, 159] on input at bounding box center [1423, 162] width 96 height 18
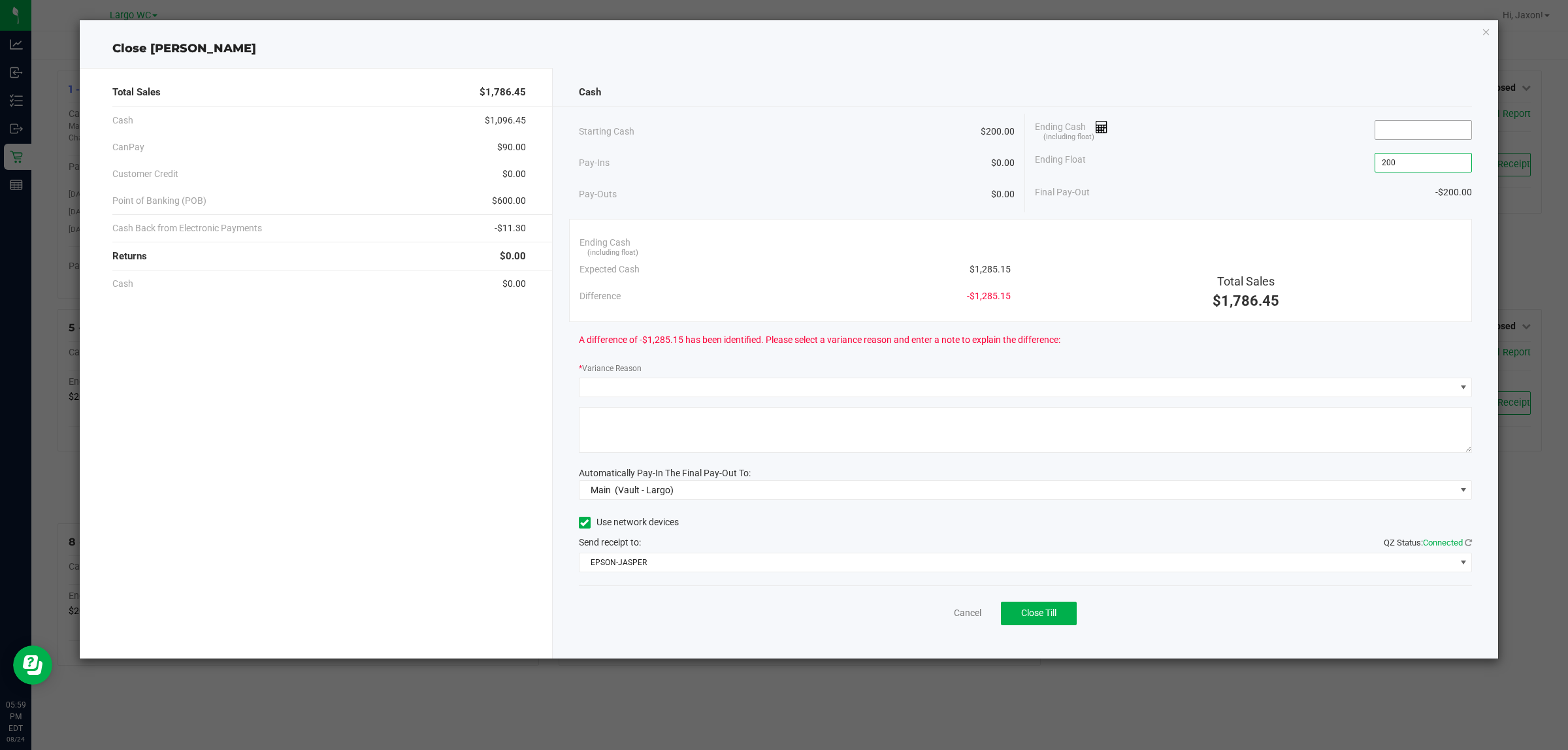
type input "$200.00"
click at [1396, 136] on input at bounding box center [1423, 129] width 96 height 18
drag, startPoint x: 1426, startPoint y: 125, endPoint x: 1438, endPoint y: 129, distance: 12.6
click at [1433, 129] on input at bounding box center [1423, 129] width 96 height 18
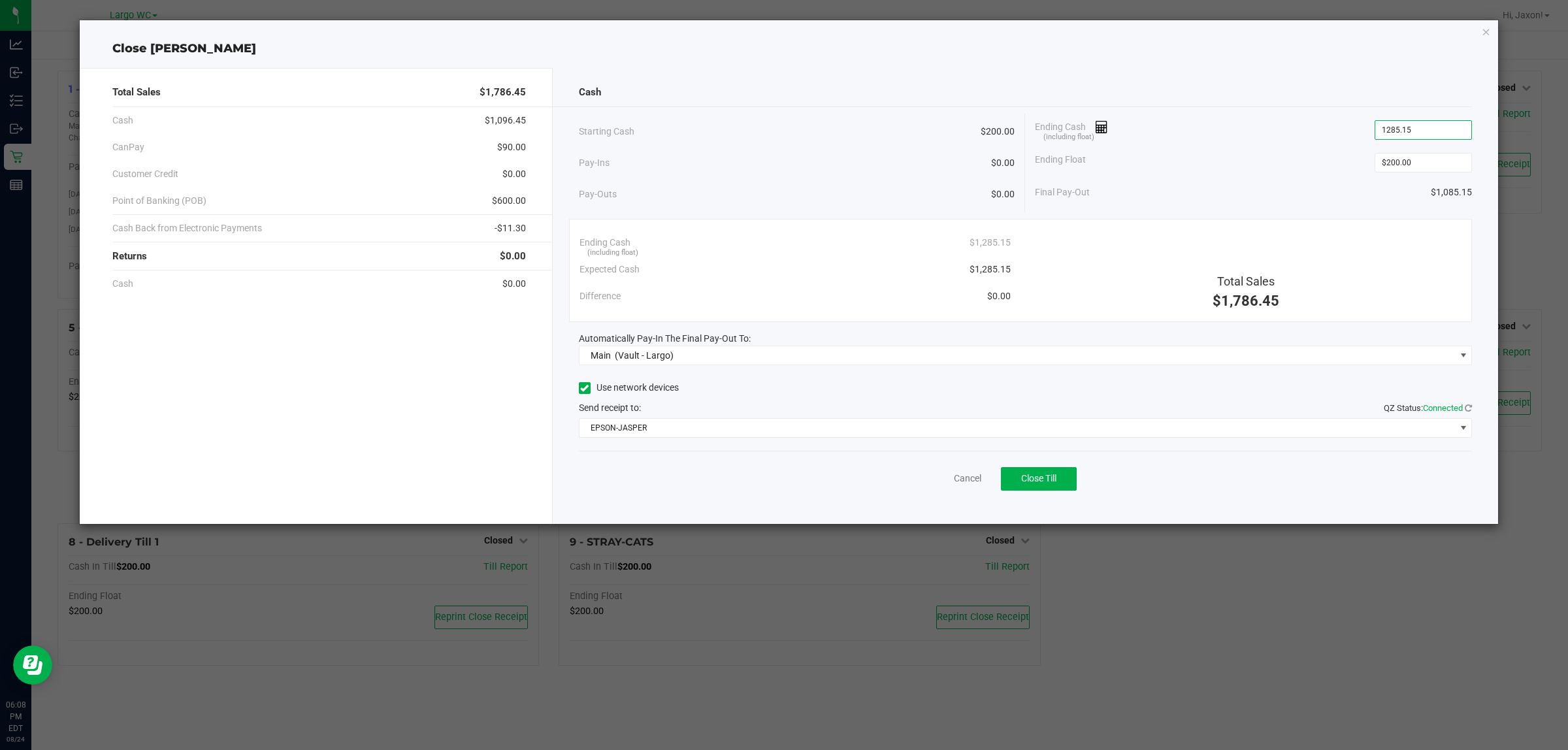
type input "$1,285.15"
drag, startPoint x: 1241, startPoint y: 172, endPoint x: 1222, endPoint y: 167, distance: 19.6
click at [1239, 168] on div "Ending Float $200.00" at bounding box center [1253, 162] width 437 height 33
click at [1076, 489] on button "Close Till" at bounding box center [1038, 478] width 76 height 23
click at [1484, 24] on icon "button" at bounding box center [1486, 31] width 9 height 16
